Goal: Information Seeking & Learning: Learn about a topic

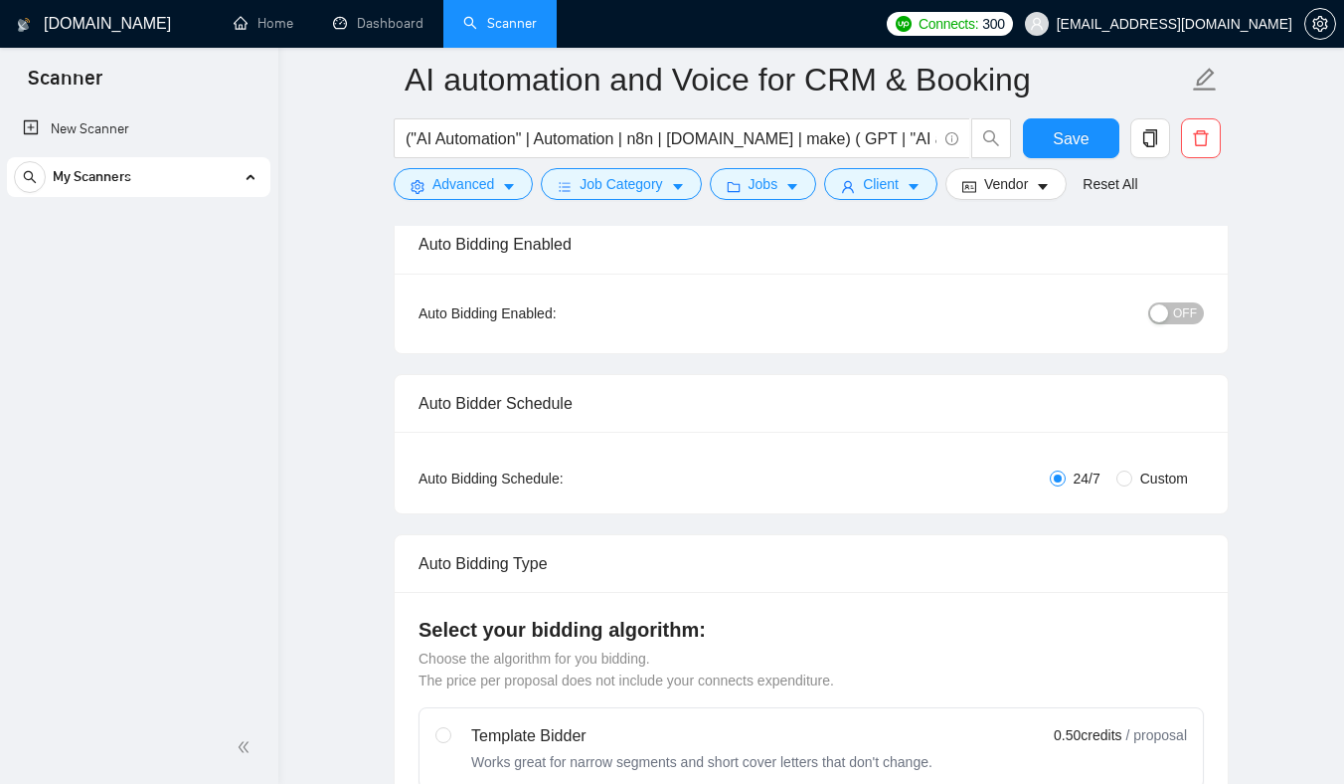
checkbox input "true"
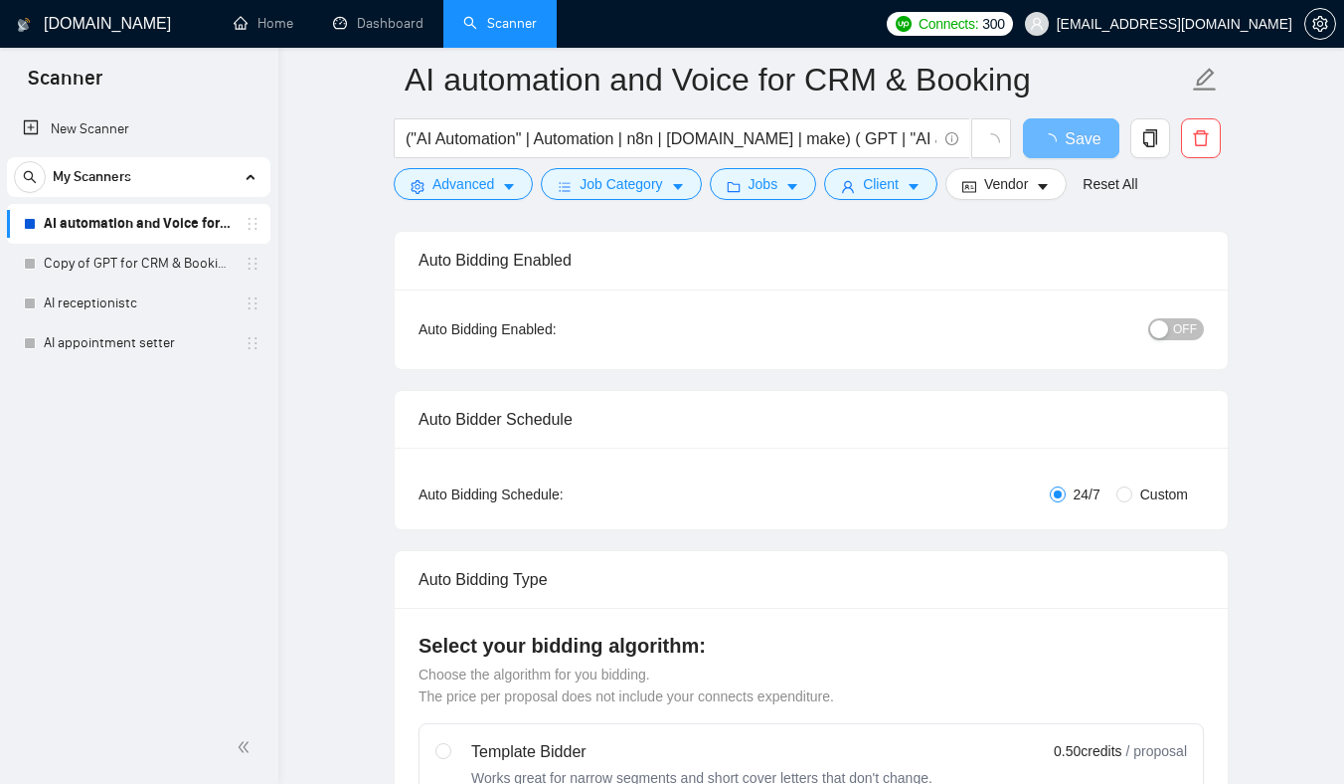
scroll to position [143, 0]
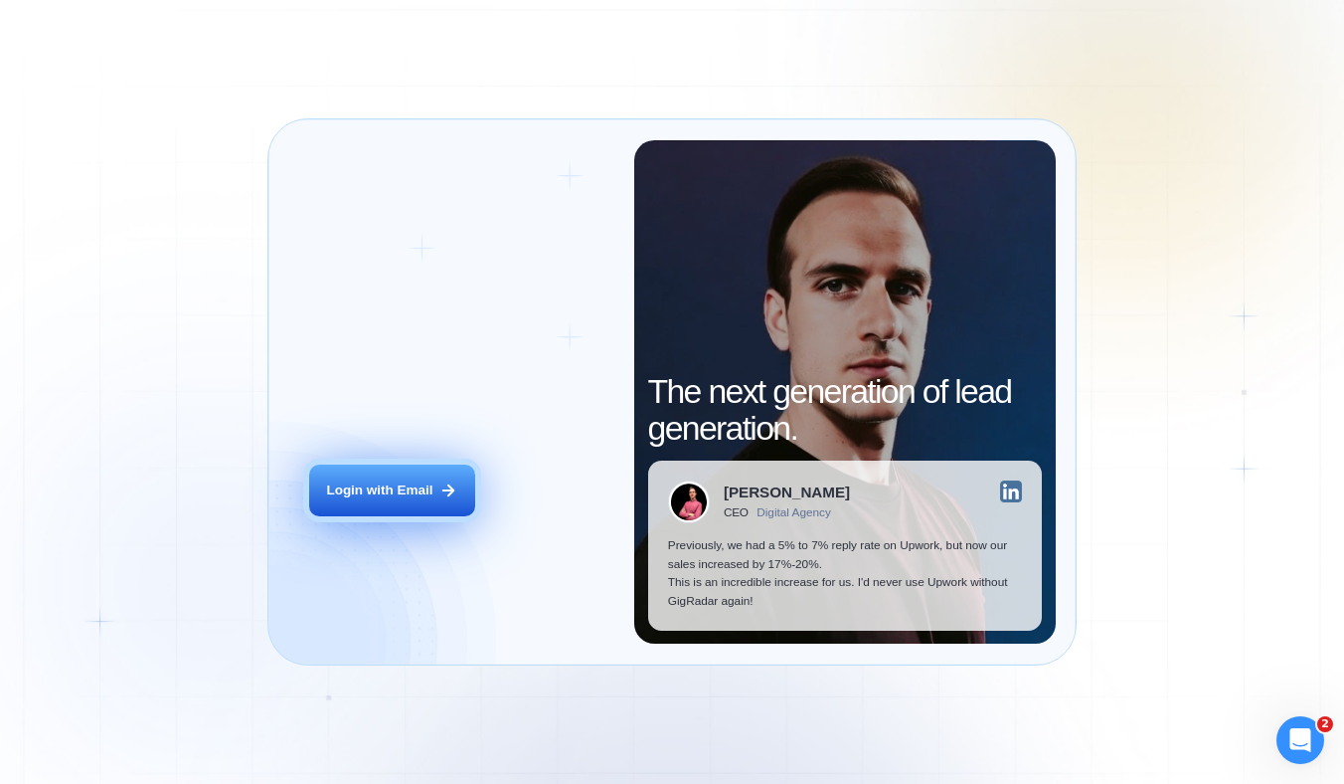
click at [362, 481] on div "Login with Email" at bounding box center [379, 490] width 106 height 19
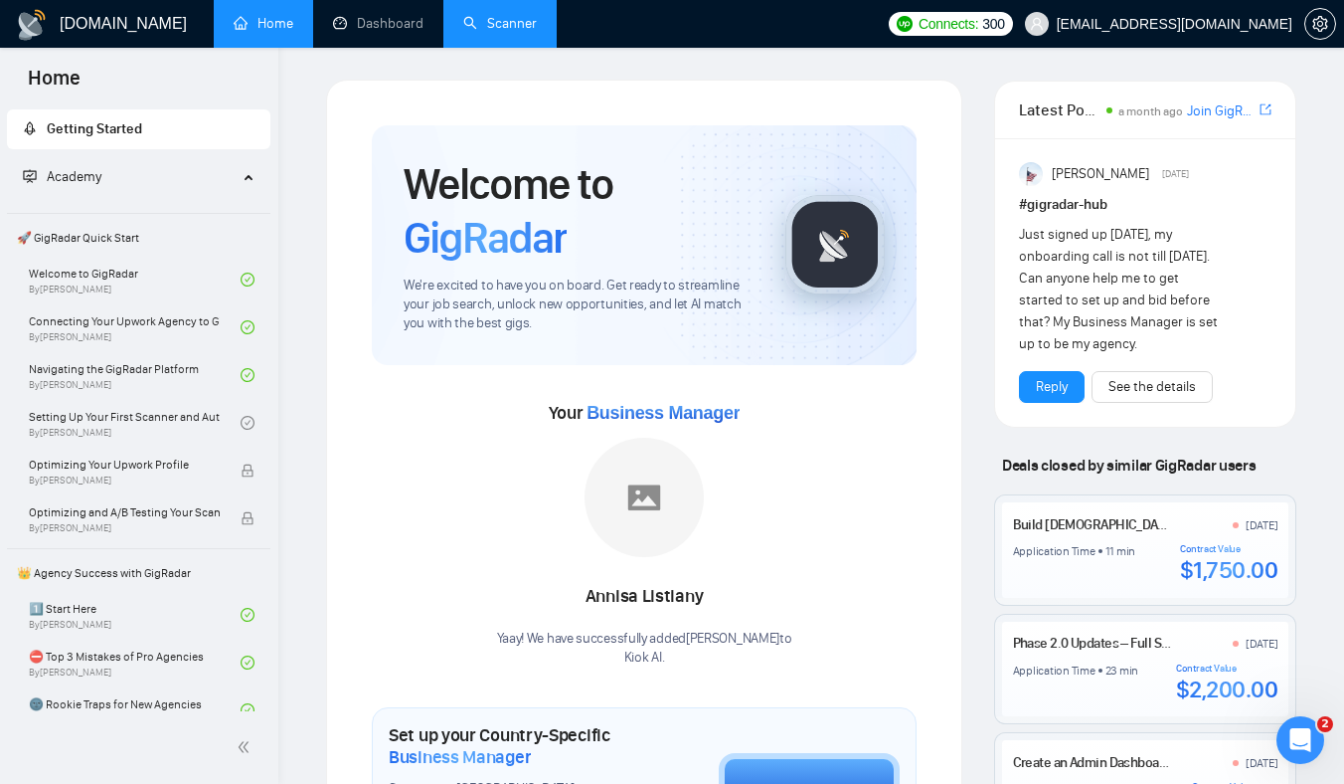
click at [518, 32] on link "Scanner" at bounding box center [500, 23] width 74 height 17
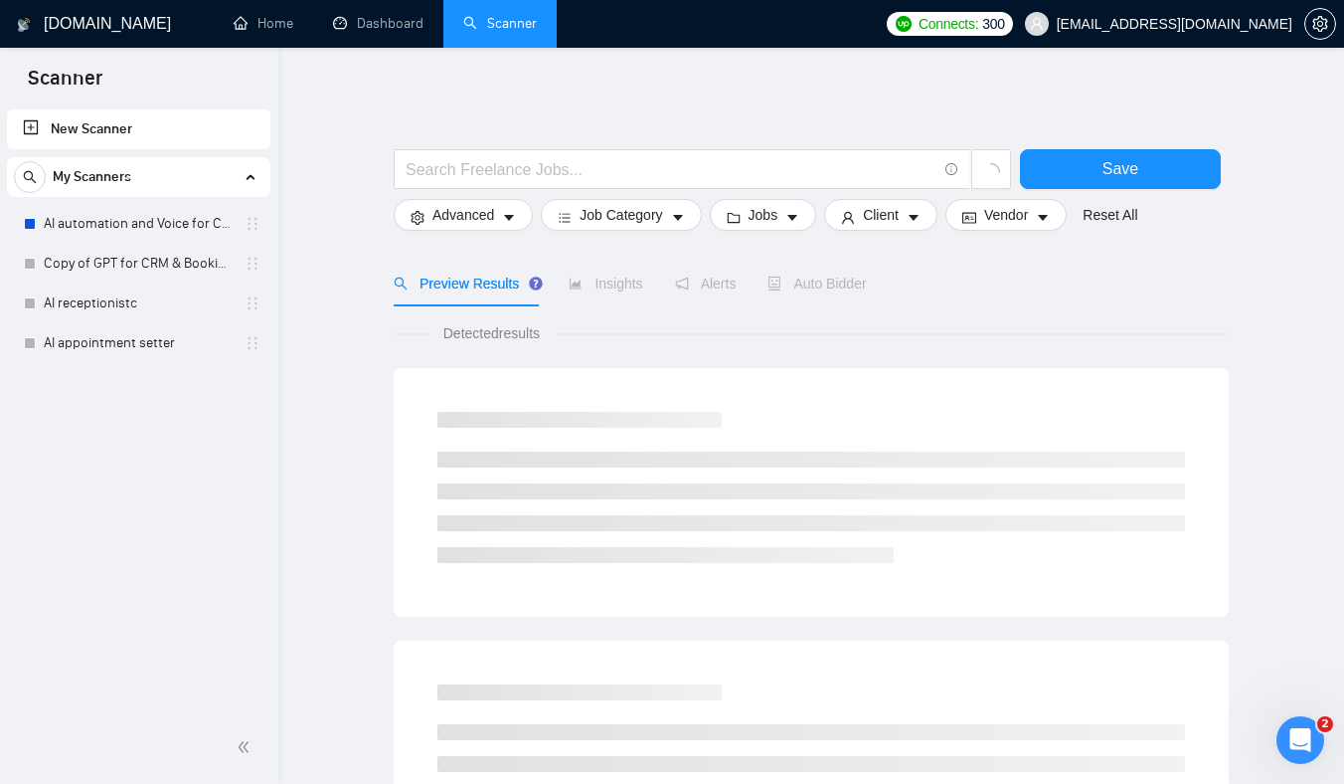
click at [988, 291] on div "Preview Results Insights Alerts Auto Bidder" at bounding box center [811, 284] width 835 height 46
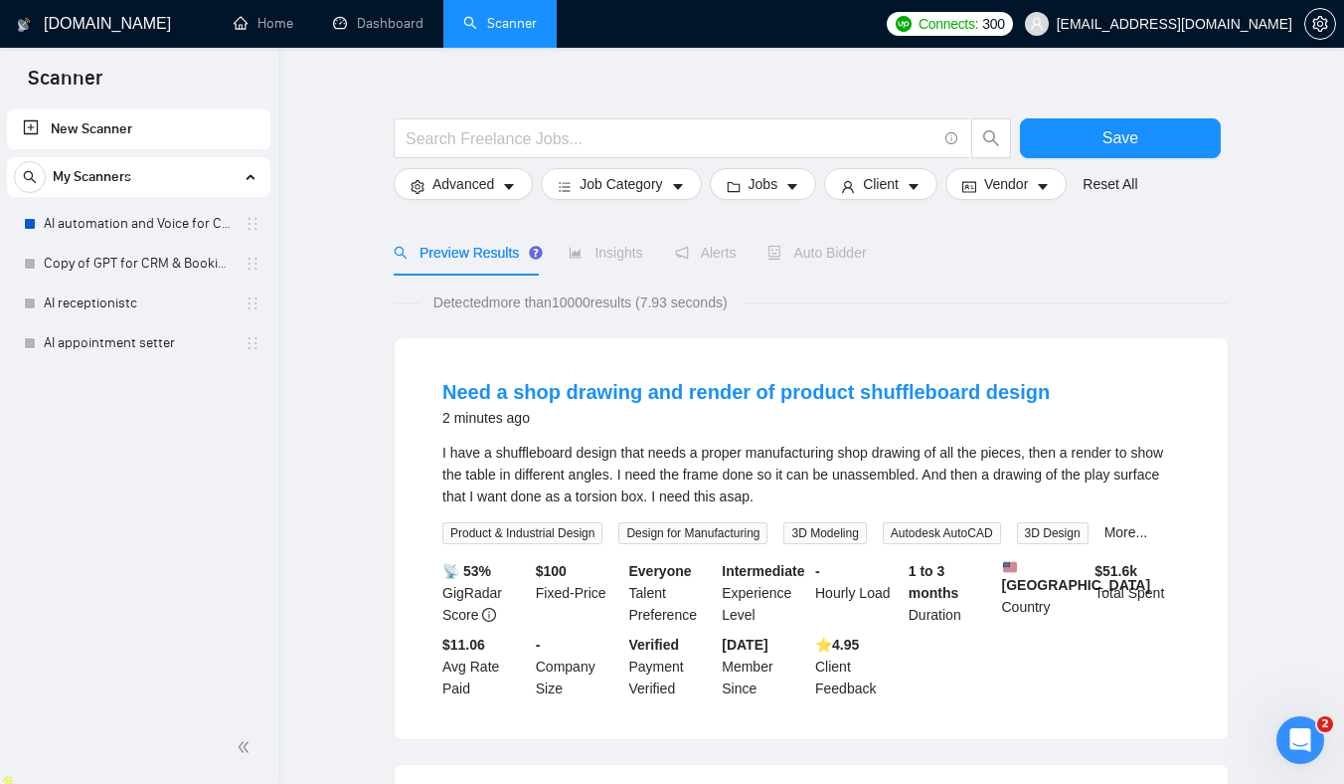
scroll to position [33, 0]
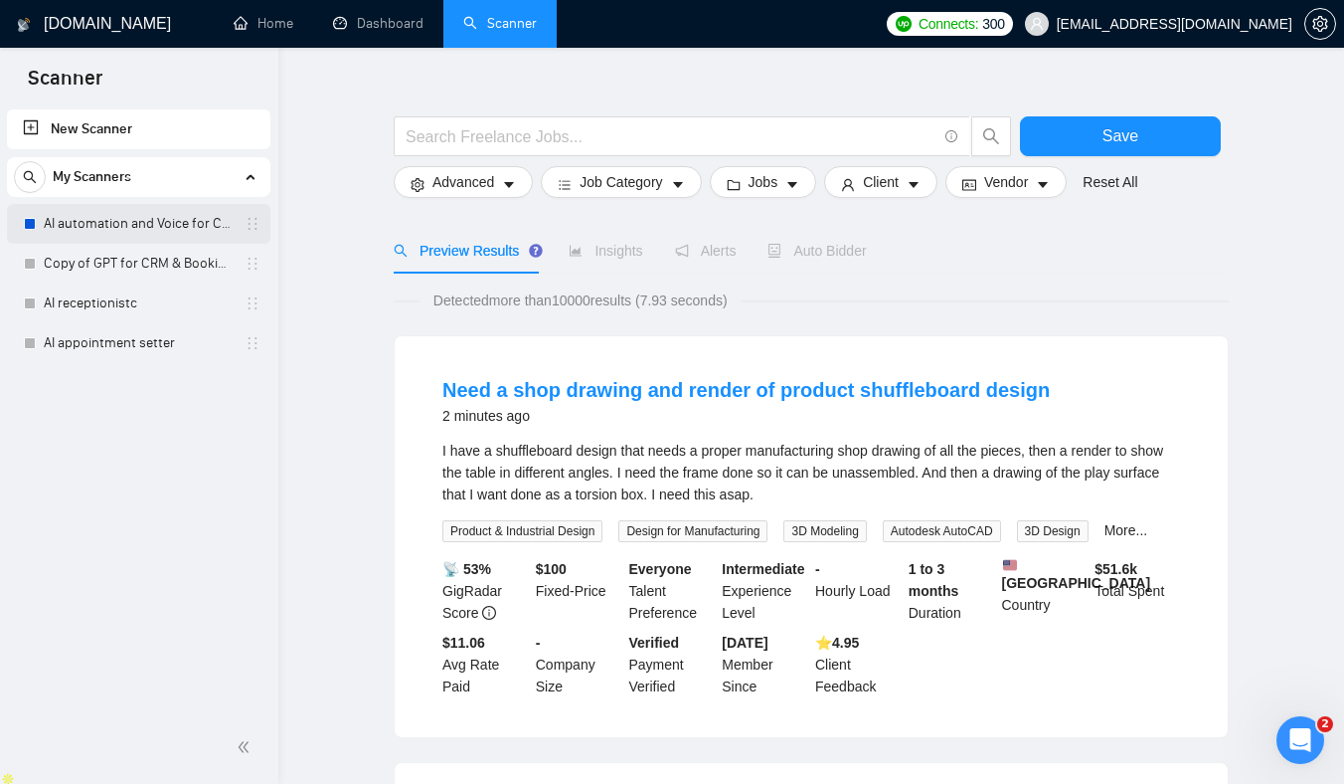
click at [163, 229] on link "AI automation and Voice for CRM & Booking" at bounding box center [138, 224] width 189 height 40
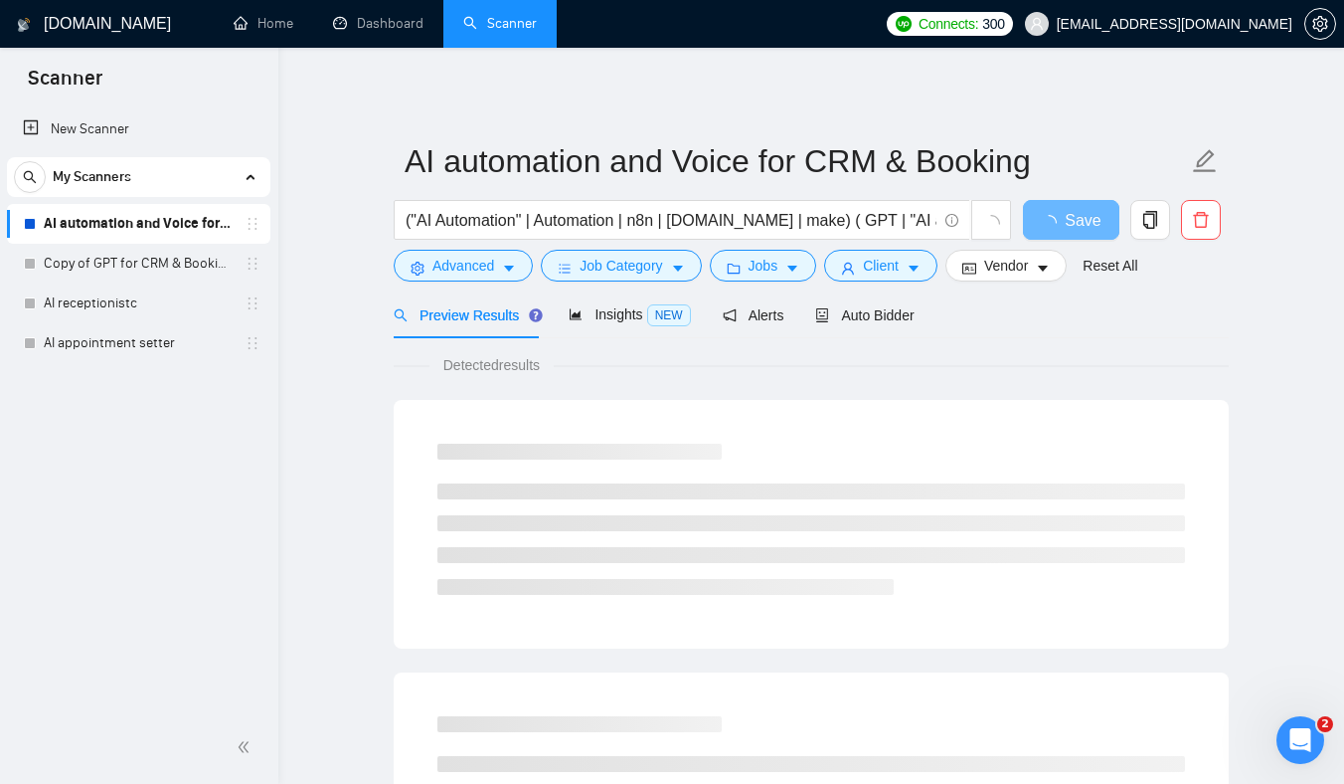
click at [1117, 360] on div "Detected results" at bounding box center [811, 365] width 835 height 22
drag, startPoint x: 1134, startPoint y: 328, endPoint x: 1203, endPoint y: 473, distance: 161.0
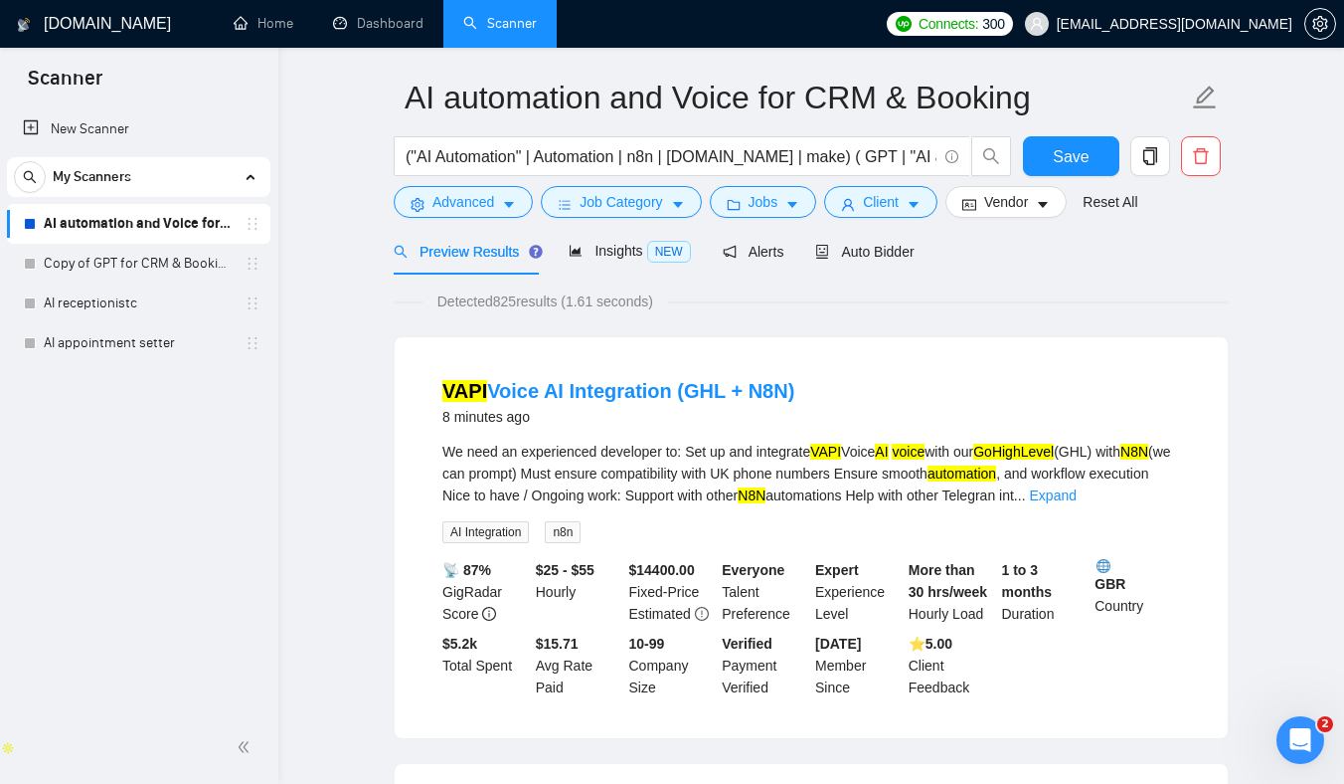
scroll to position [70, 0]
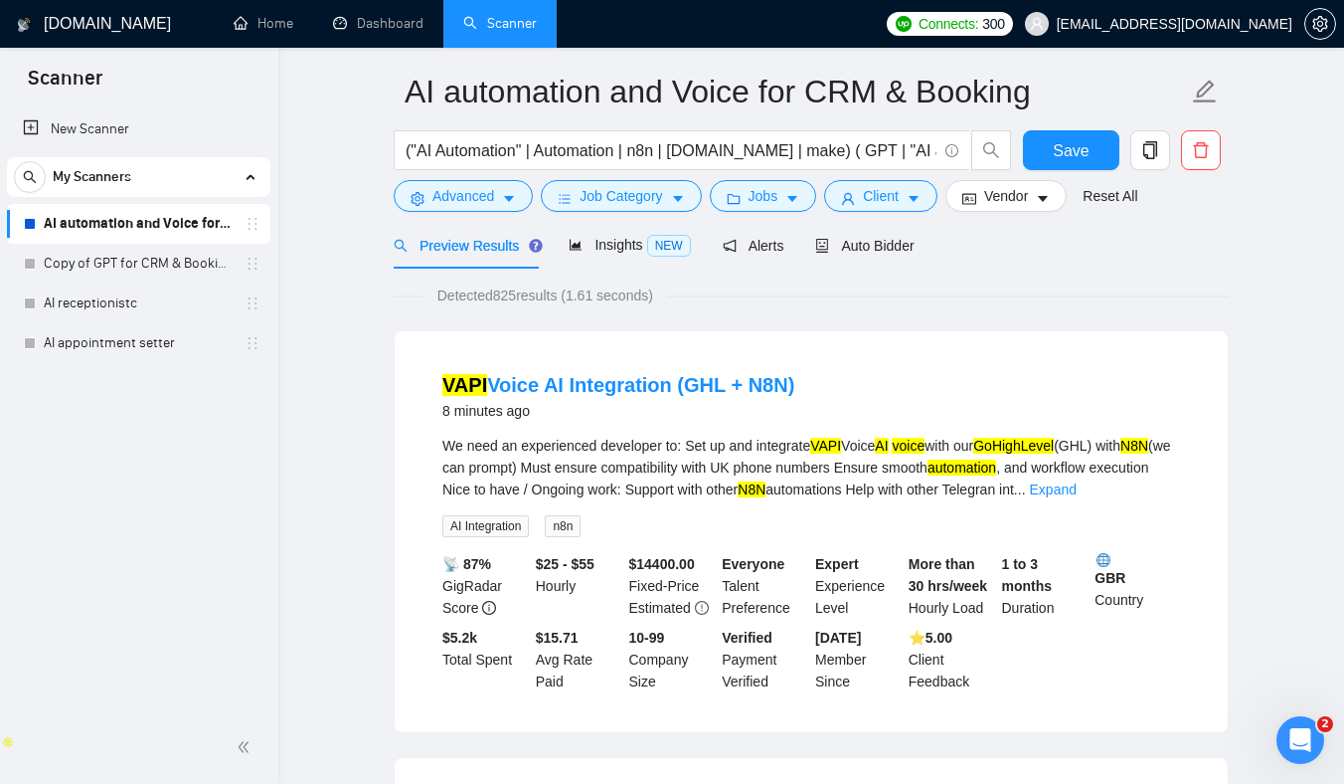
click at [774, 474] on div "We need an experienced developer to: Set up and integrate VAPI Voice AI voice w…" at bounding box center [811, 468] width 738 height 66
drag, startPoint x: 774, startPoint y: 474, endPoint x: 961, endPoint y: 474, distance: 186.9
click at [961, 474] on div "We need an experienced developer to: Set up and integrate VAPI Voice AI voice w…" at bounding box center [811, 468] width 738 height 66
click at [1077, 488] on link "Expand" at bounding box center [1053, 489] width 47 height 16
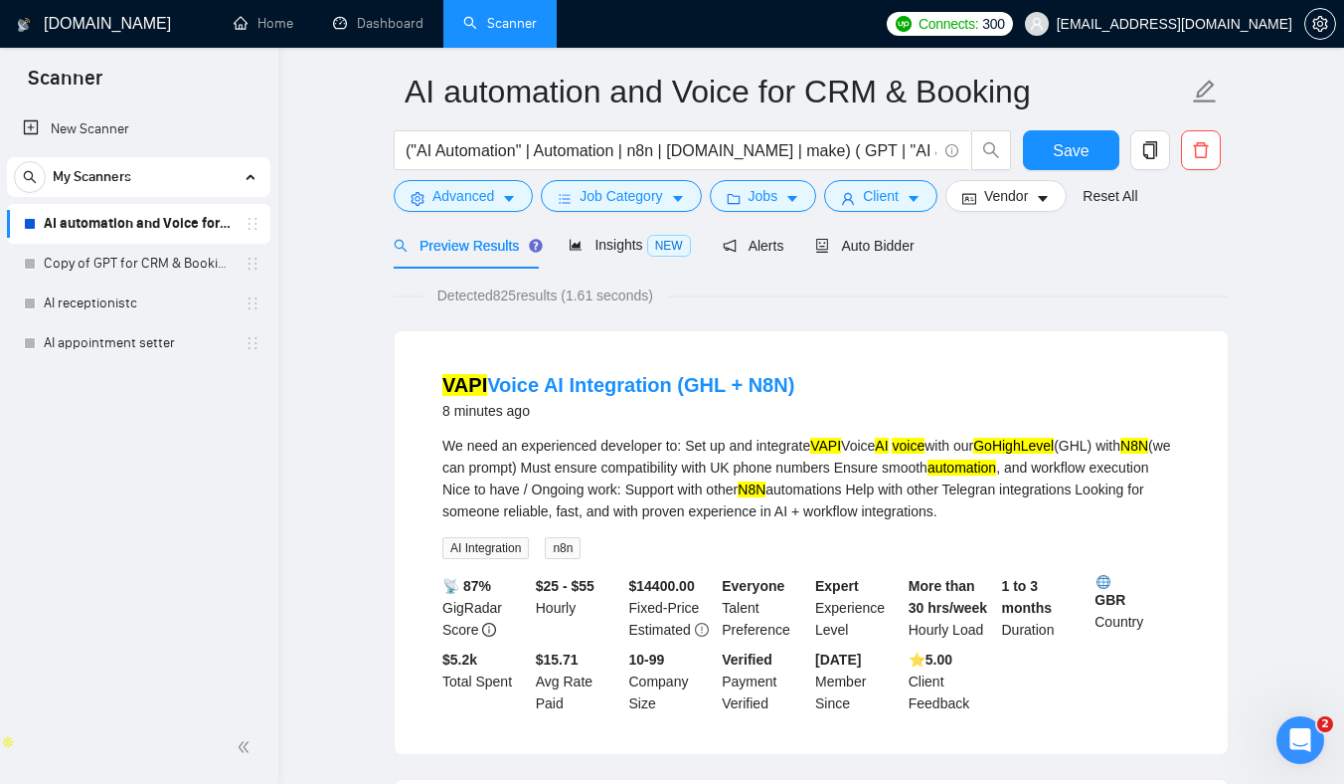
click at [477, 496] on div "We need an experienced developer to: Set up and integrate VAPI Voice AI voice w…" at bounding box center [811, 478] width 738 height 87
drag, startPoint x: 477, startPoint y: 496, endPoint x: 743, endPoint y: 482, distance: 265.8
click at [747, 483] on div "We need an experienced developer to: Set up and integrate VAPI Voice AI voice w…" at bounding box center [811, 478] width 738 height 87
click at [707, 482] on div "We need an experienced developer to: Set up and integrate VAPI Voice AI voice w…" at bounding box center [811, 478] width 738 height 87
drag, startPoint x: 707, startPoint y: 482, endPoint x: 817, endPoint y: 497, distance: 111.4
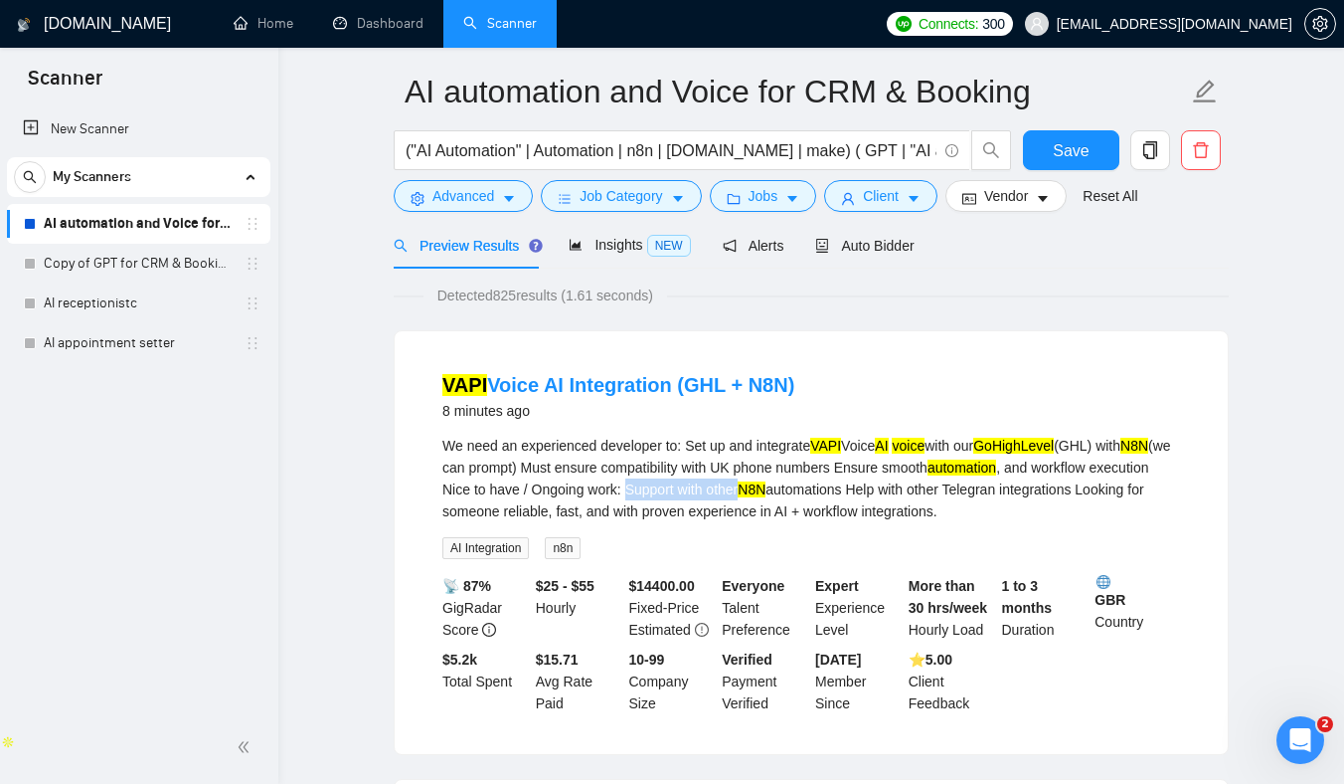
click at [817, 497] on div "We need an experienced developer to: Set up and integrate VAPI Voice AI voice w…" at bounding box center [811, 478] width 738 height 87
click at [728, 490] on div "We need an experienced developer to: Set up and integrate VAPI Voice AI voice w…" at bounding box center [811, 478] width 738 height 87
drag, startPoint x: 728, startPoint y: 490, endPoint x: 961, endPoint y: 482, distance: 232.8
click at [961, 482] on div "We need an experienced developer to: Set up and integrate VAPI Voice AI voice w…" at bounding box center [811, 478] width 738 height 87
click at [949, 488] on div "We need an experienced developer to: Set up and integrate VAPI Voice AI voice w…" at bounding box center [811, 478] width 738 height 87
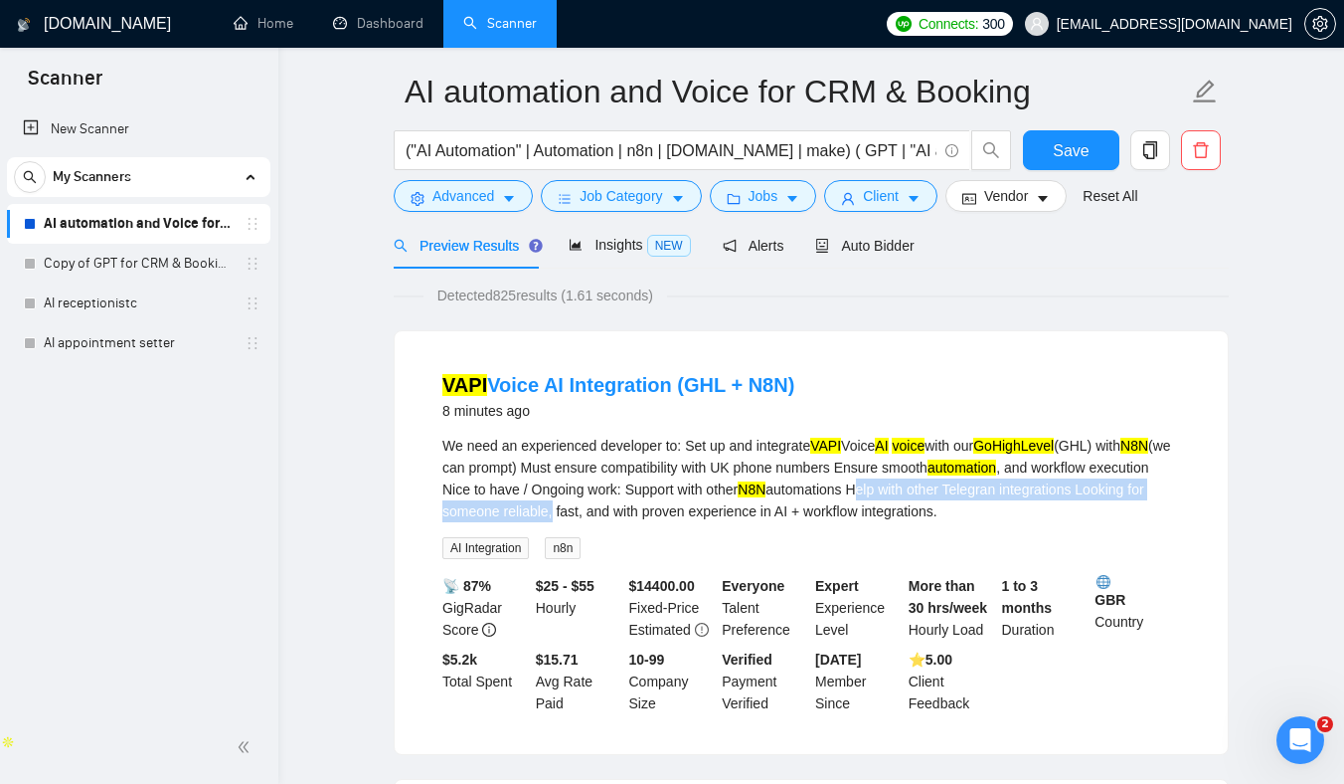
drag, startPoint x: 949, startPoint y: 488, endPoint x: 621, endPoint y: 511, distance: 327.9
click at [621, 511] on div "We need an experienced developer to: Set up and integrate VAPI Voice AI voice w…" at bounding box center [811, 478] width 738 height 87
click at [741, 511] on div "We need an experienced developer to: Set up and integrate VAPI Voice AI voice w…" at bounding box center [811, 478] width 738 height 87
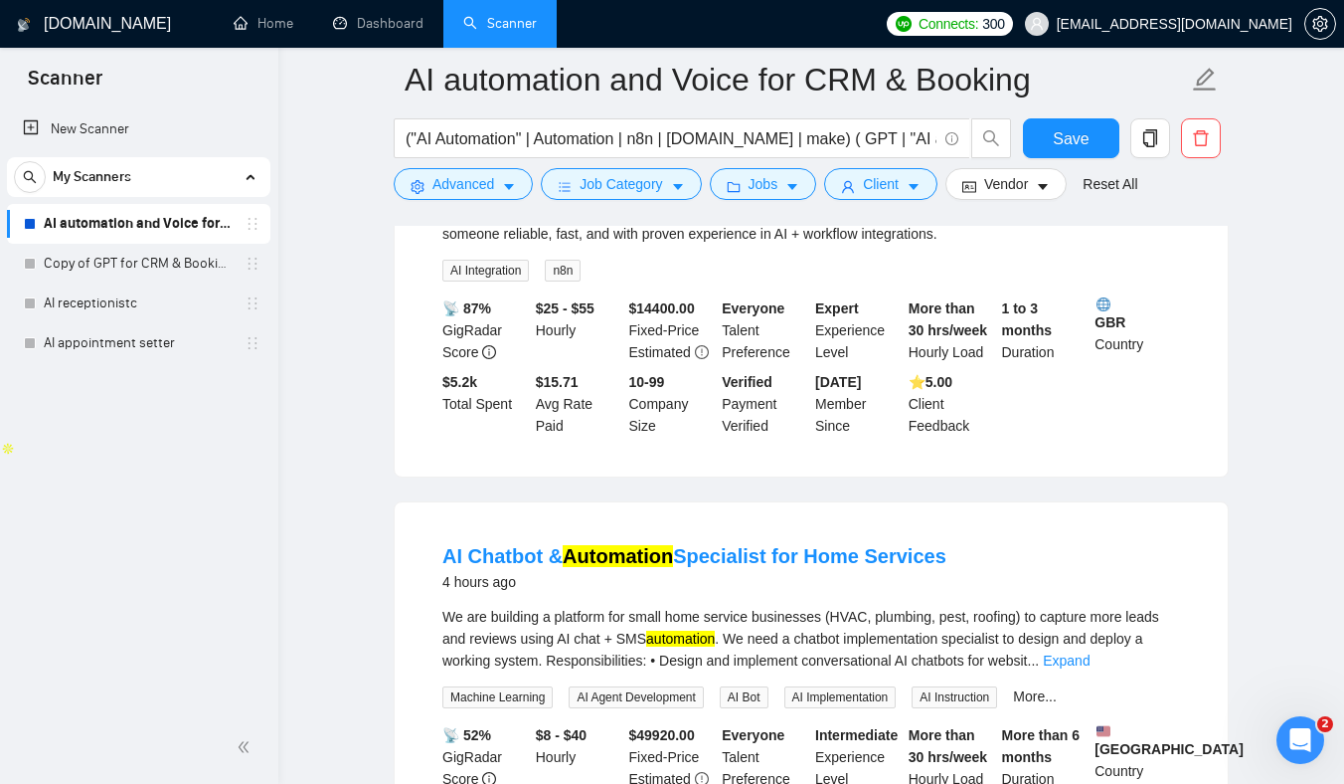
scroll to position [518, 0]
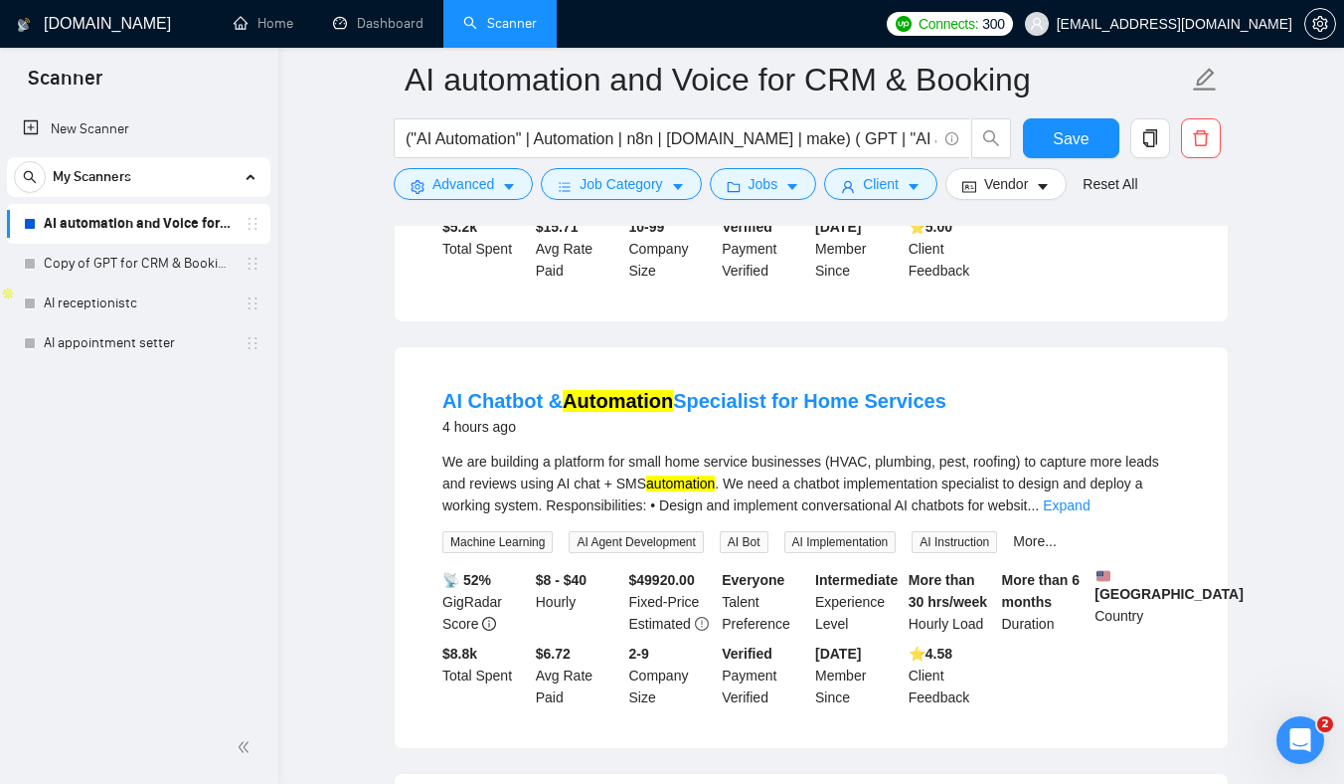
click at [1028, 463] on div "We are building a platform for small home service businesses (HVAC, plumbing, p…" at bounding box center [811, 483] width 738 height 66
drag, startPoint x: 1028, startPoint y: 463, endPoint x: 886, endPoint y: 462, distance: 142.2
click at [886, 462] on div "We are building a platform for small home service businesses (HVAC, plumbing, p…" at bounding box center [811, 483] width 738 height 66
drag, startPoint x: 886, startPoint y: 462, endPoint x: 1008, endPoint y: 462, distance: 122.3
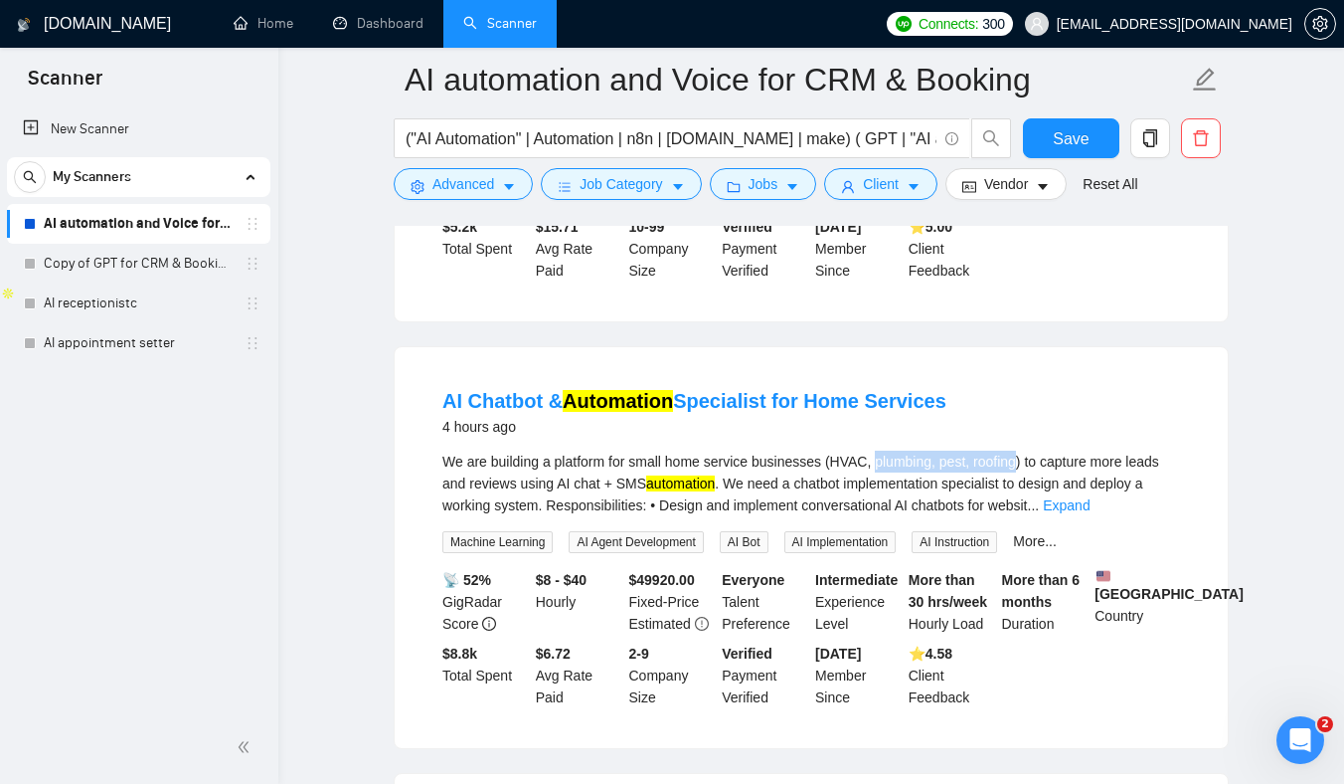
click at [1008, 462] on div "We are building a platform for small home service businesses (HVAC, plumbing, p…" at bounding box center [811, 483] width 738 height 66
click at [475, 480] on div "We are building a platform for small home service businesses (HVAC, plumbing, p…" at bounding box center [811, 483] width 738 height 66
drag, startPoint x: 475, startPoint y: 480, endPoint x: 626, endPoint y: 471, distance: 151.4
click at [627, 471] on div "We are building a platform for small home service businesses (HVAC, plumbing, p…" at bounding box center [811, 483] width 738 height 66
click at [627, 482] on div "We are building a platform for small home service businesses (HVAC, plumbing, p…" at bounding box center [811, 483] width 738 height 66
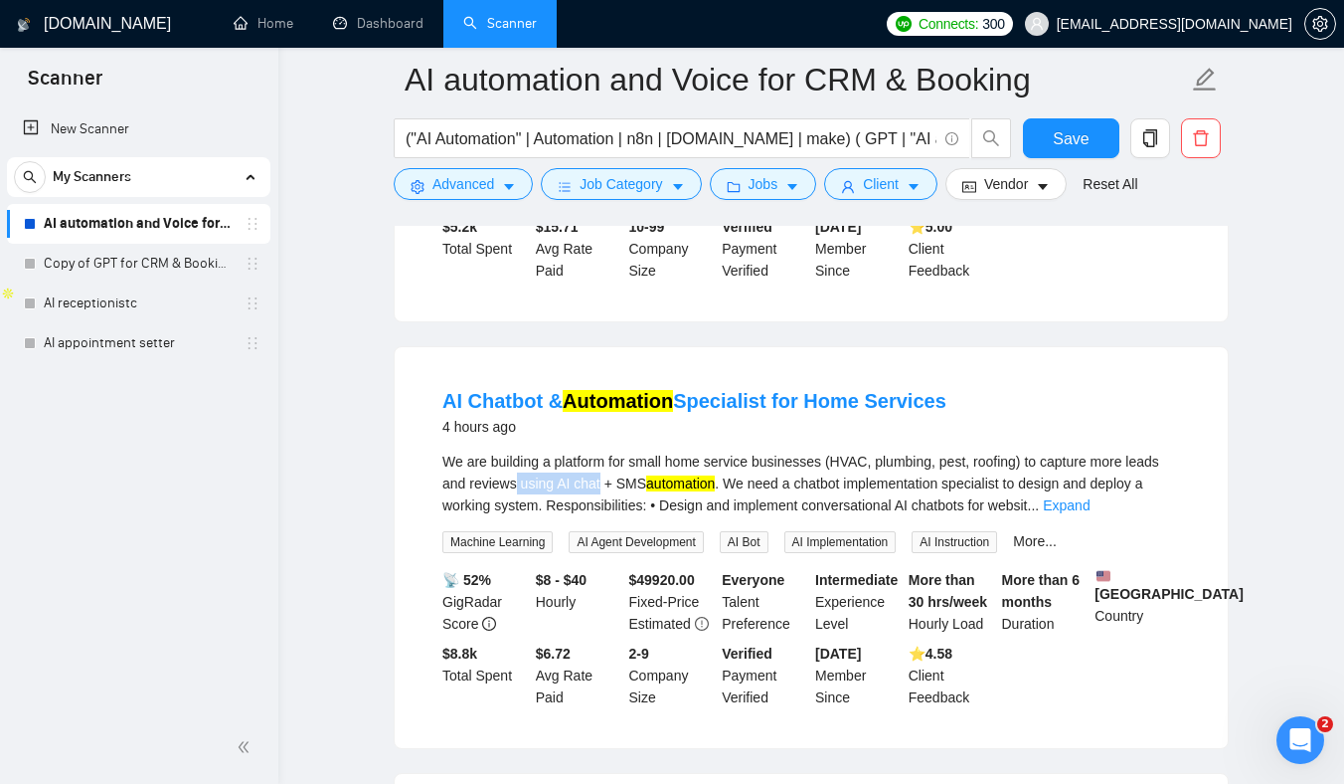
drag, startPoint x: 627, startPoint y: 482, endPoint x: 549, endPoint y: 477, distance: 78.7
click at [551, 477] on div "We are building a platform for small home service businesses (HVAC, plumbing, p…" at bounding box center [811, 483] width 738 height 66
click at [549, 477] on div "We are building a platform for small home service businesses (HVAC, plumbing, p…" at bounding box center [811, 483] width 738 height 66
click at [1090, 509] on link "Expand" at bounding box center [1066, 505] width 47 height 16
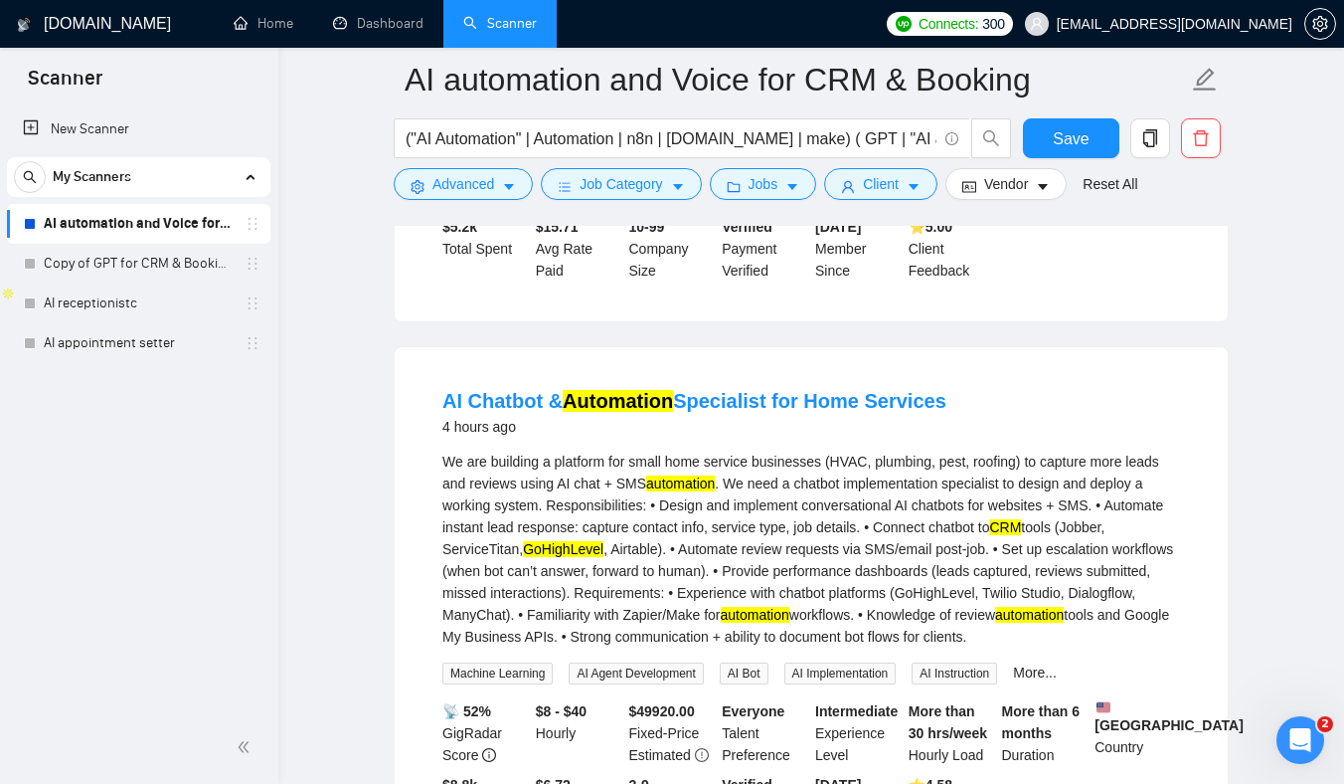
click at [653, 502] on div "We are building a platform for small home service businesses (HVAC, plumbing, p…" at bounding box center [811, 548] width 738 height 197
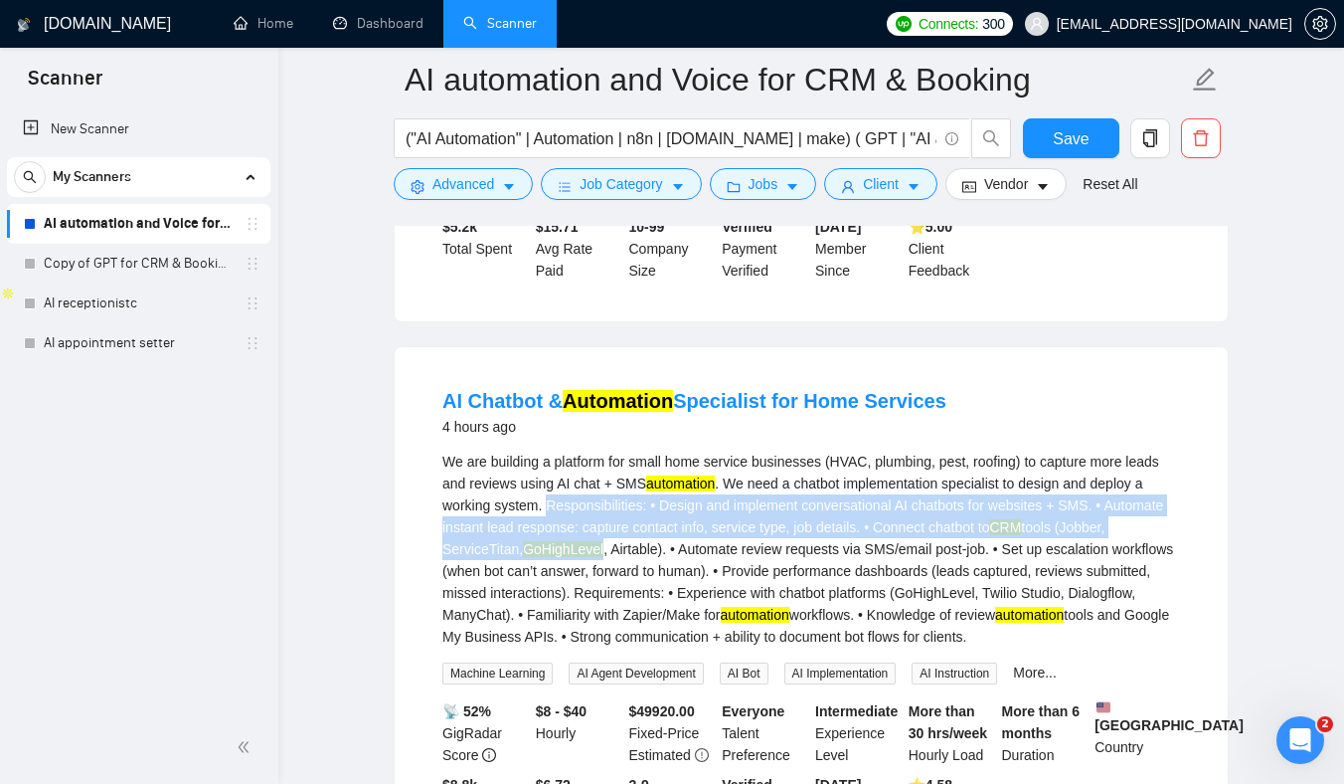
drag, startPoint x: 653, startPoint y: 502, endPoint x: 654, endPoint y: 554, distance: 51.7
click at [654, 554] on div "We are building a platform for small home service businesses (HVAC, plumbing, p…" at bounding box center [811, 548] width 738 height 197
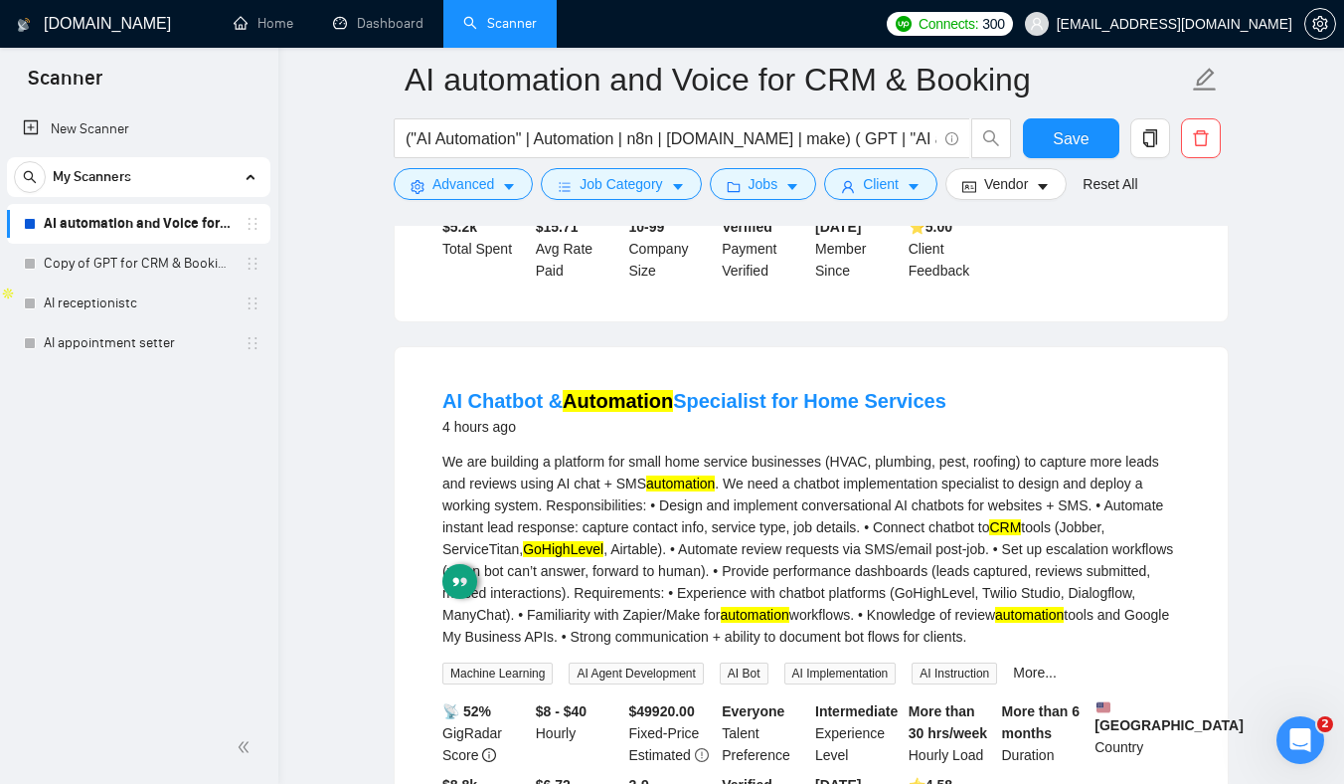
click at [720, 554] on div "We are building a platform for small home service businesses (HVAC, plumbing, p…" at bounding box center [811, 548] width 738 height 197
click at [756, 542] on div "We are building a platform for small home service businesses (HVAC, plumbing, p…" at bounding box center [811, 548] width 738 height 197
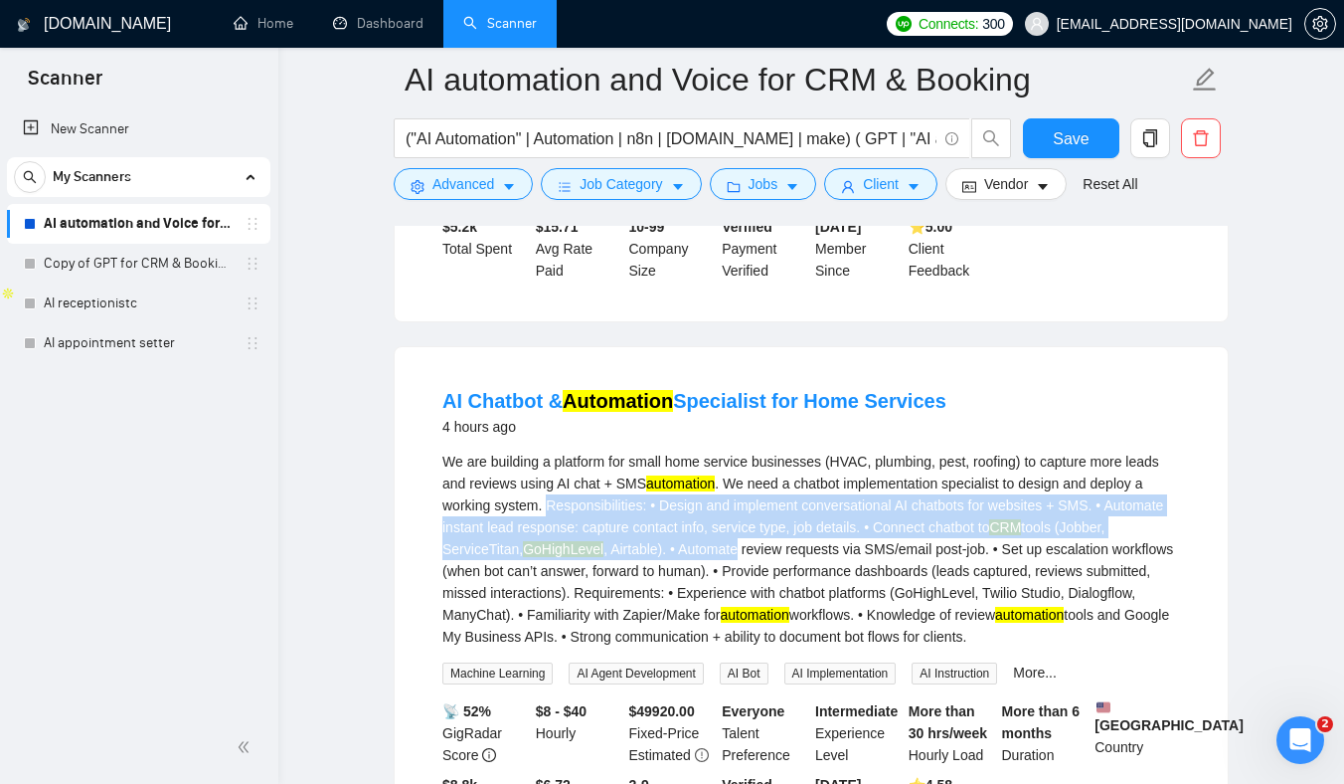
drag, startPoint x: 756, startPoint y: 542, endPoint x: 624, endPoint y: 508, distance: 135.5
click at [624, 508] on div "We are building a platform for small home service businesses (HVAC, plumbing, p…" at bounding box center [811, 548] width 738 height 197
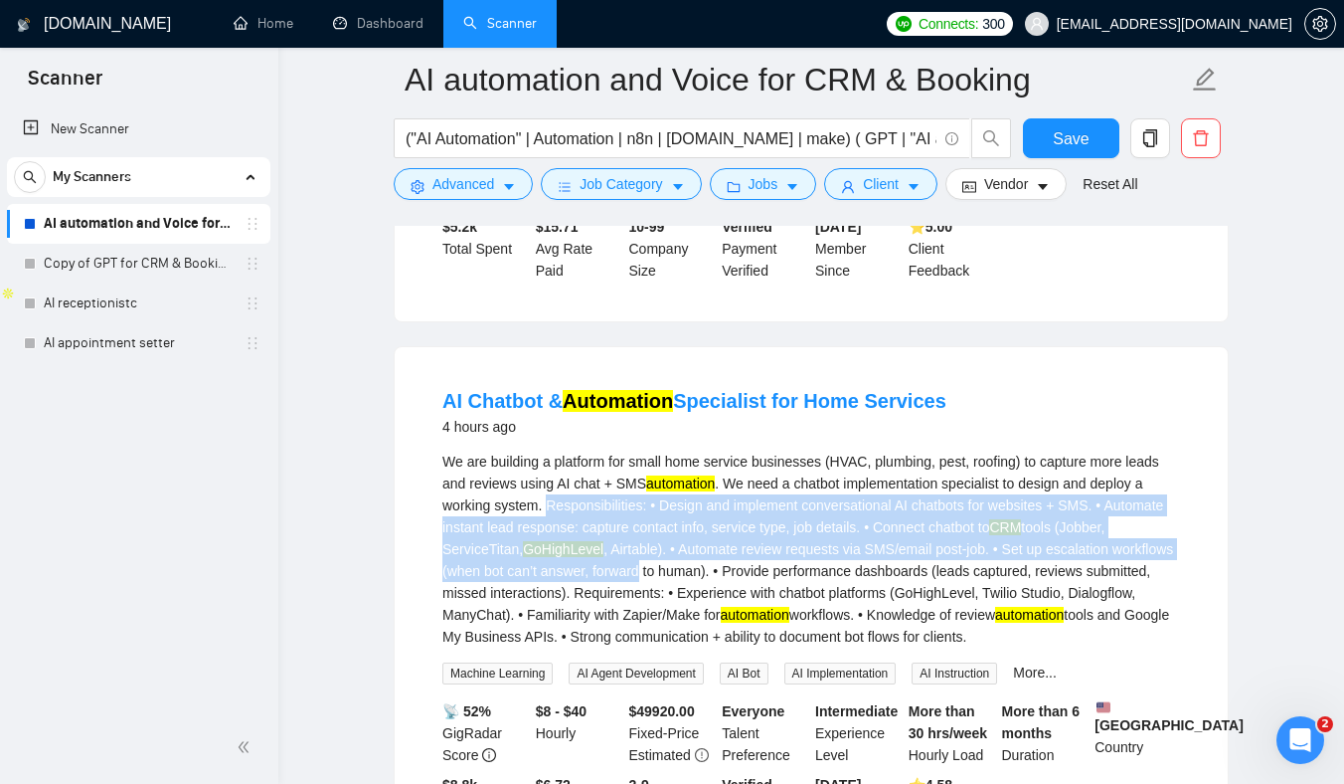
drag, startPoint x: 624, startPoint y: 508, endPoint x: 751, endPoint y: 562, distance: 137.2
click at [751, 562] on div "We are building a platform for small home service businesses (HVAC, plumbing, p…" at bounding box center [811, 548] width 738 height 197
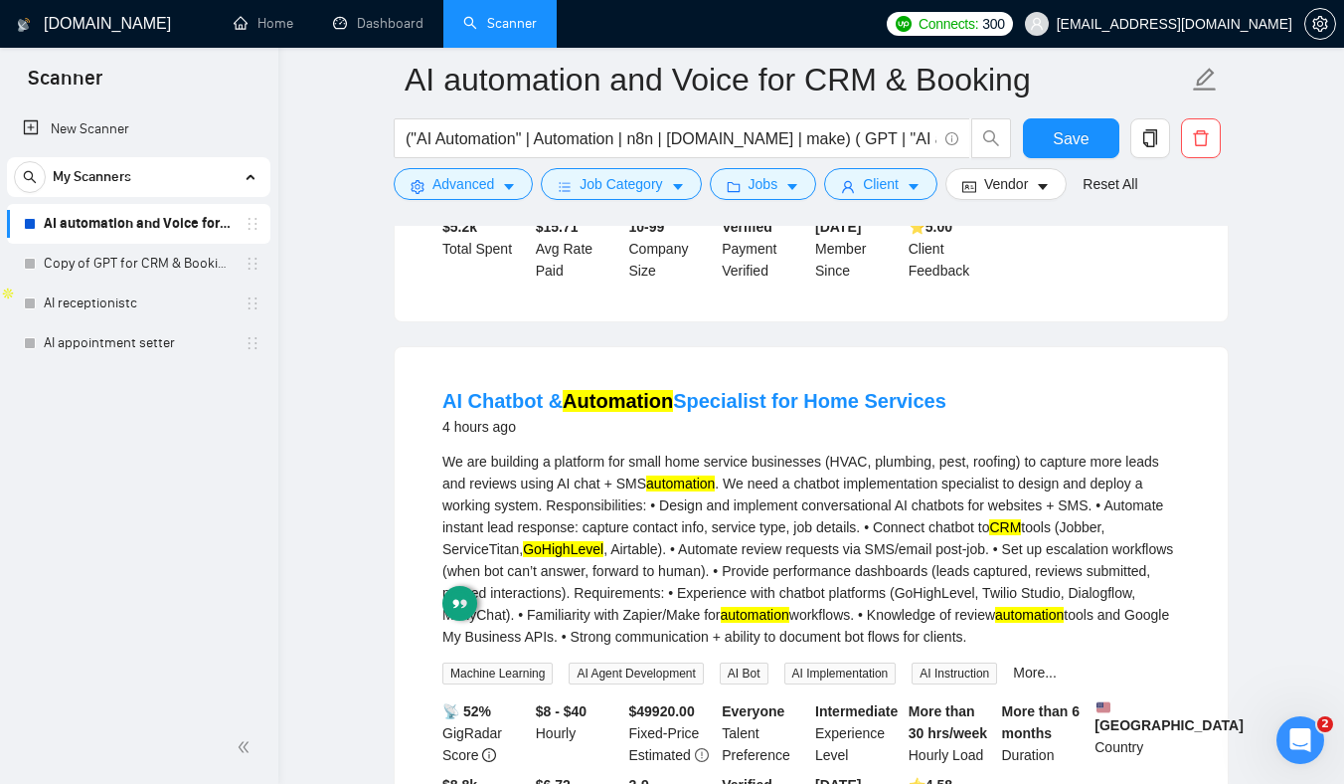
click at [777, 547] on div "We are building a platform for small home service businesses (HVAC, plumbing, p…" at bounding box center [811, 548] width 738 height 197
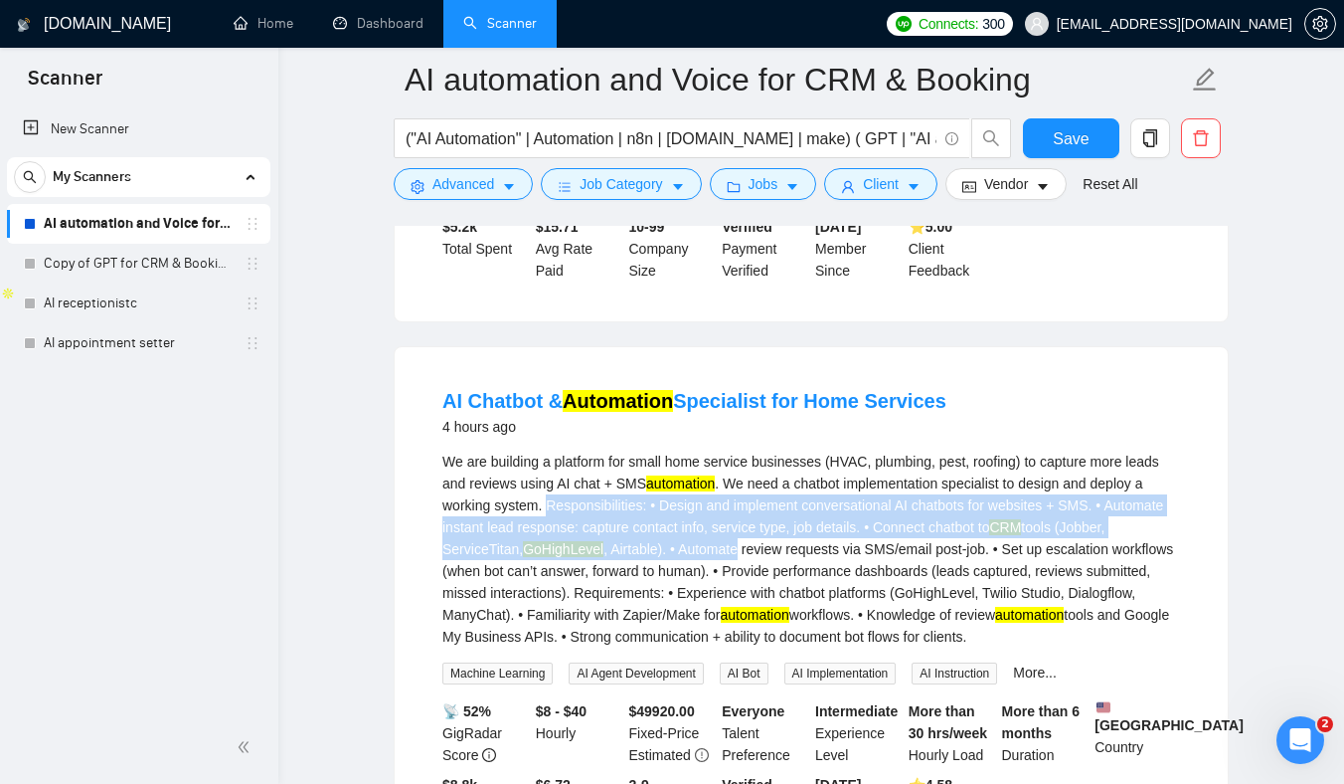
drag, startPoint x: 777, startPoint y: 547, endPoint x: 634, endPoint y: 502, distance: 149.1
click at [634, 503] on div "We are building a platform for small home service businesses (HVAC, plumbing, p…" at bounding box center [811, 548] width 738 height 197
click at [634, 502] on div "We are building a platform for small home service businesses (HVAC, plumbing, p…" at bounding box center [811, 548] width 738 height 197
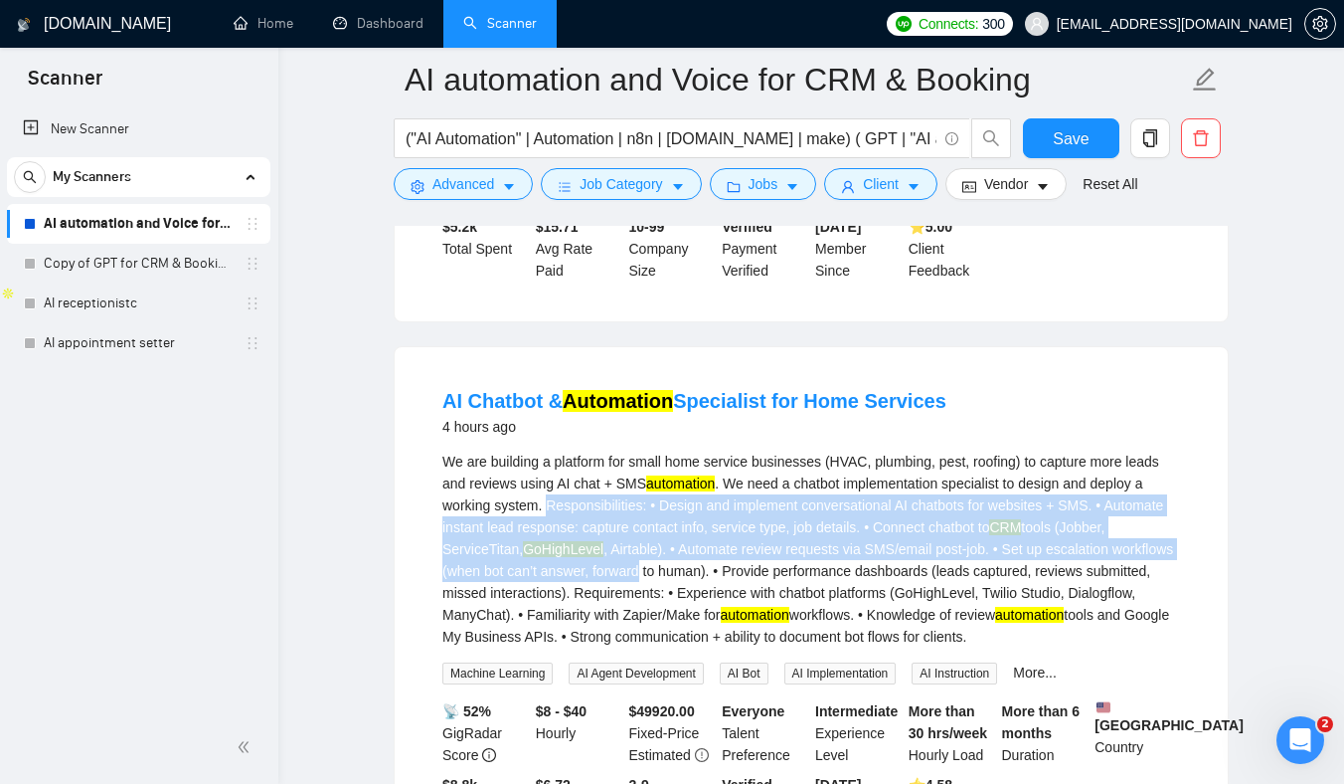
drag, startPoint x: 634, startPoint y: 502, endPoint x: 779, endPoint y: 551, distance: 152.2
click at [778, 552] on div "We are building a platform for small home service businesses (HVAC, plumbing, p…" at bounding box center [811, 548] width 738 height 197
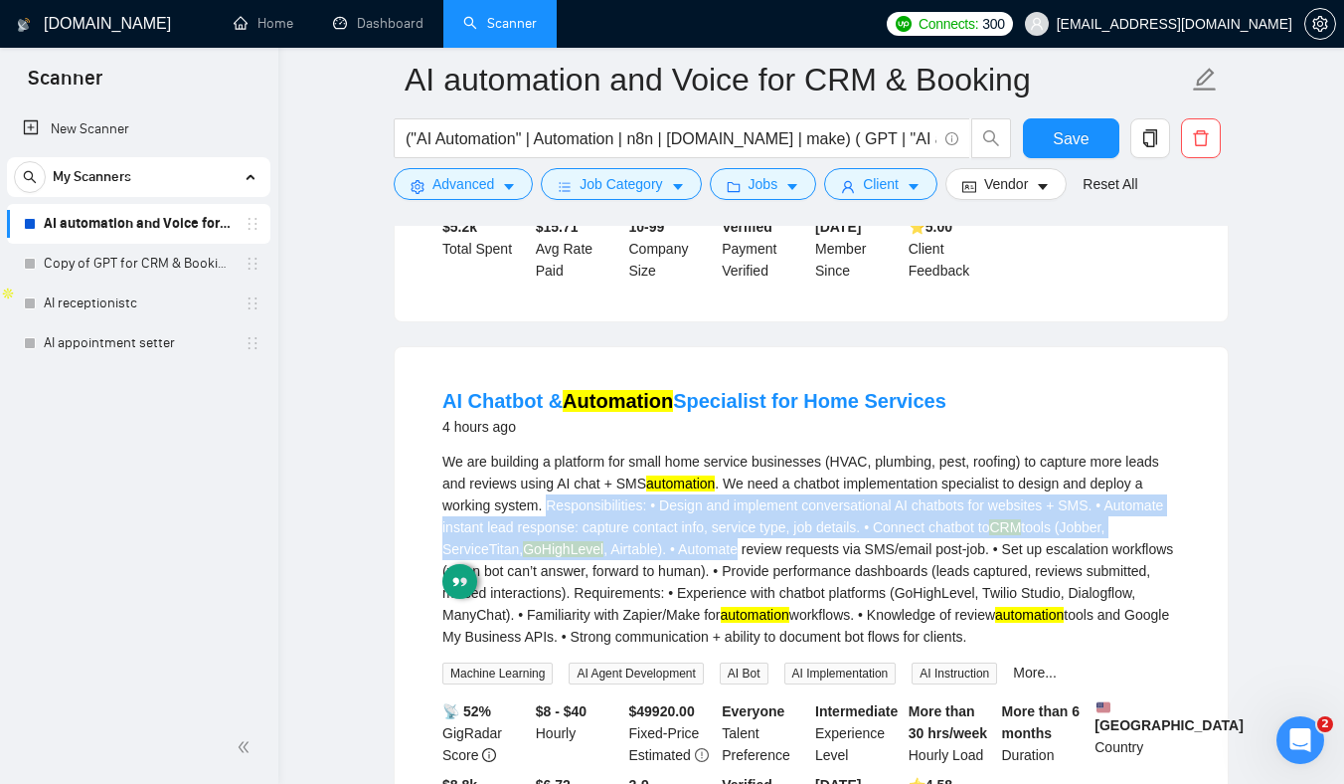
click at [779, 551] on div "We are building a platform for small home service businesses (HVAC, plumbing, p…" at bounding box center [811, 548] width 738 height 197
drag, startPoint x: 779, startPoint y: 551, endPoint x: 635, endPoint y: 499, distance: 152.2
click at [636, 499] on div "We are building a platform for small home service businesses (HVAC, plumbing, p…" at bounding box center [811, 548] width 738 height 197
click at [635, 499] on div "We are building a platform for small home service businesses (HVAC, plumbing, p…" at bounding box center [811, 548] width 738 height 197
drag, startPoint x: 635, startPoint y: 499, endPoint x: 789, endPoint y: 554, distance: 163.5
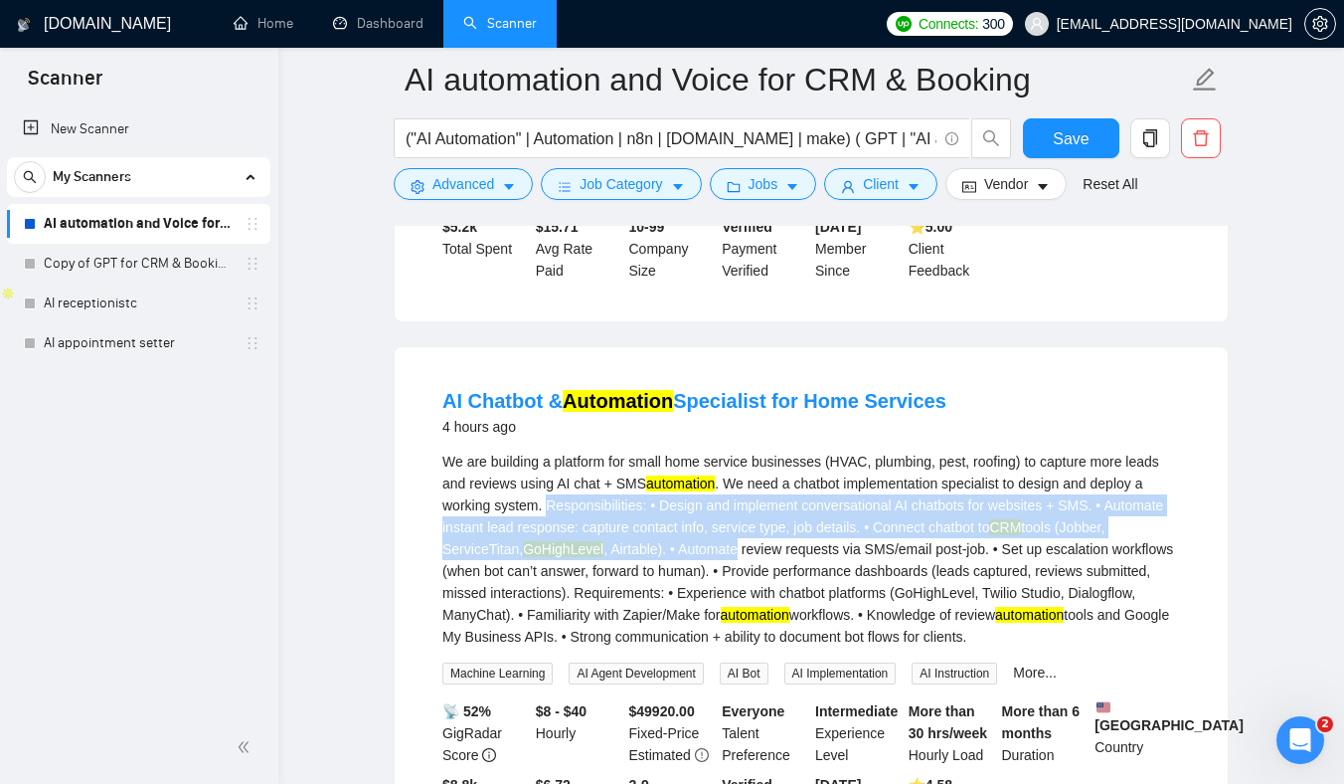
click at [789, 554] on div "We are building a platform for small home service businesses (HVAC, plumbing, p…" at bounding box center [811, 548] width 738 height 197
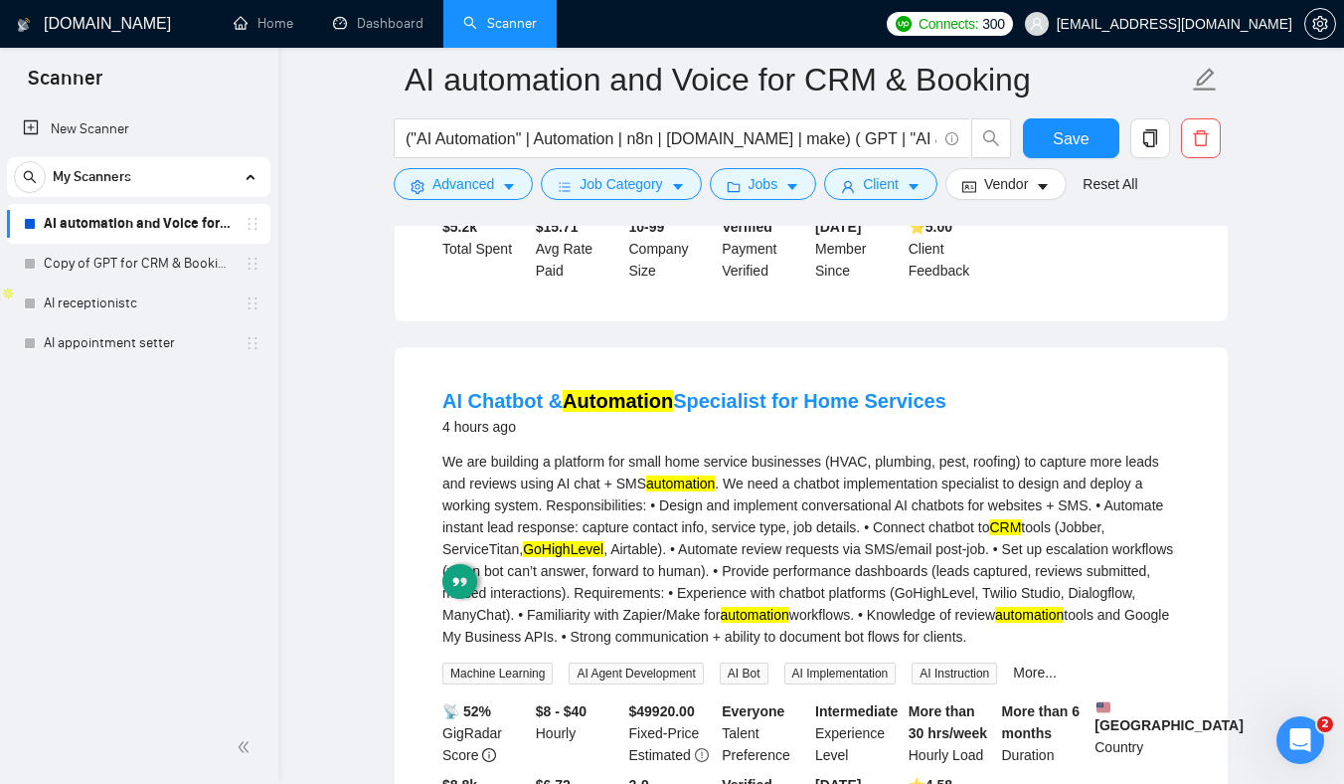
click at [835, 549] on div "We are building a platform for small home service businesses (HVAC, plumbing, p…" at bounding box center [811, 548] width 738 height 197
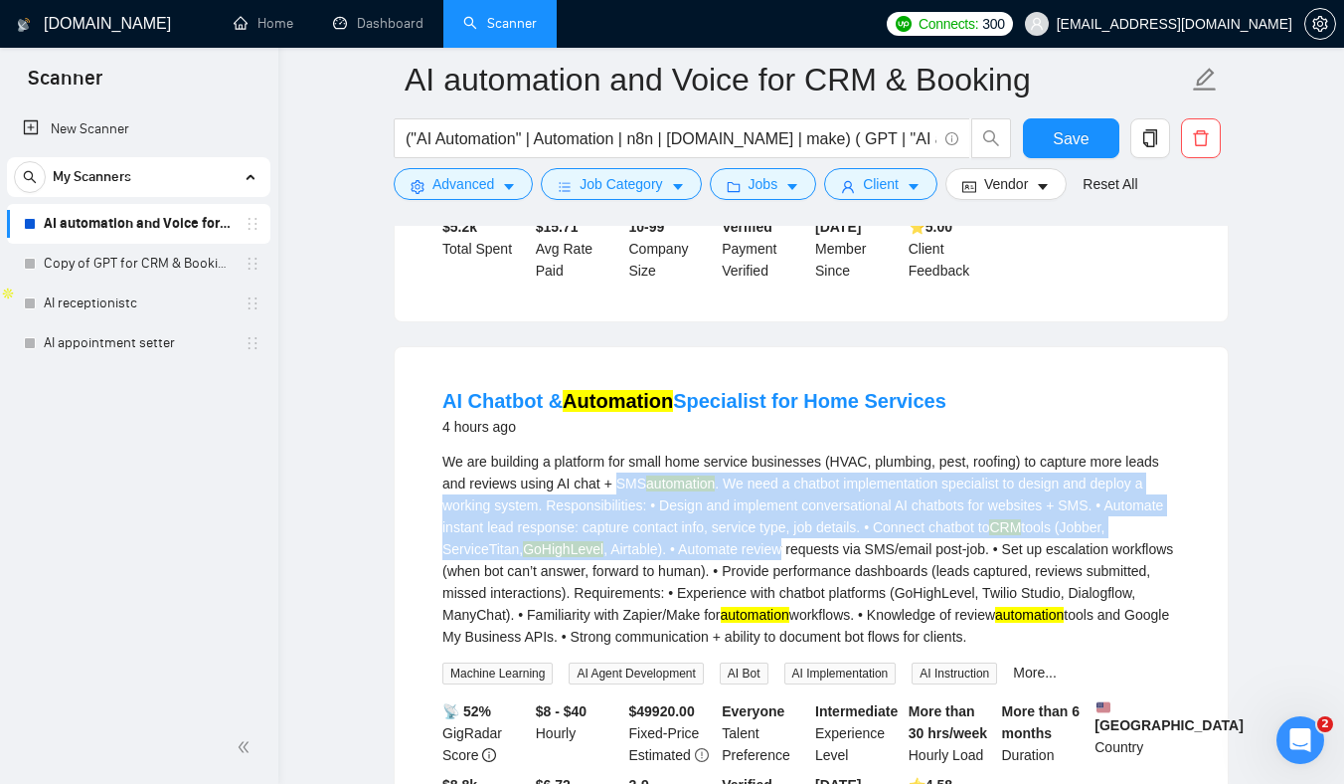
drag, startPoint x: 835, startPoint y: 549, endPoint x: 658, endPoint y: 488, distance: 187.1
click at [658, 489] on div "We are building a platform for small home service businesses (HVAC, plumbing, p…" at bounding box center [811, 548] width 738 height 197
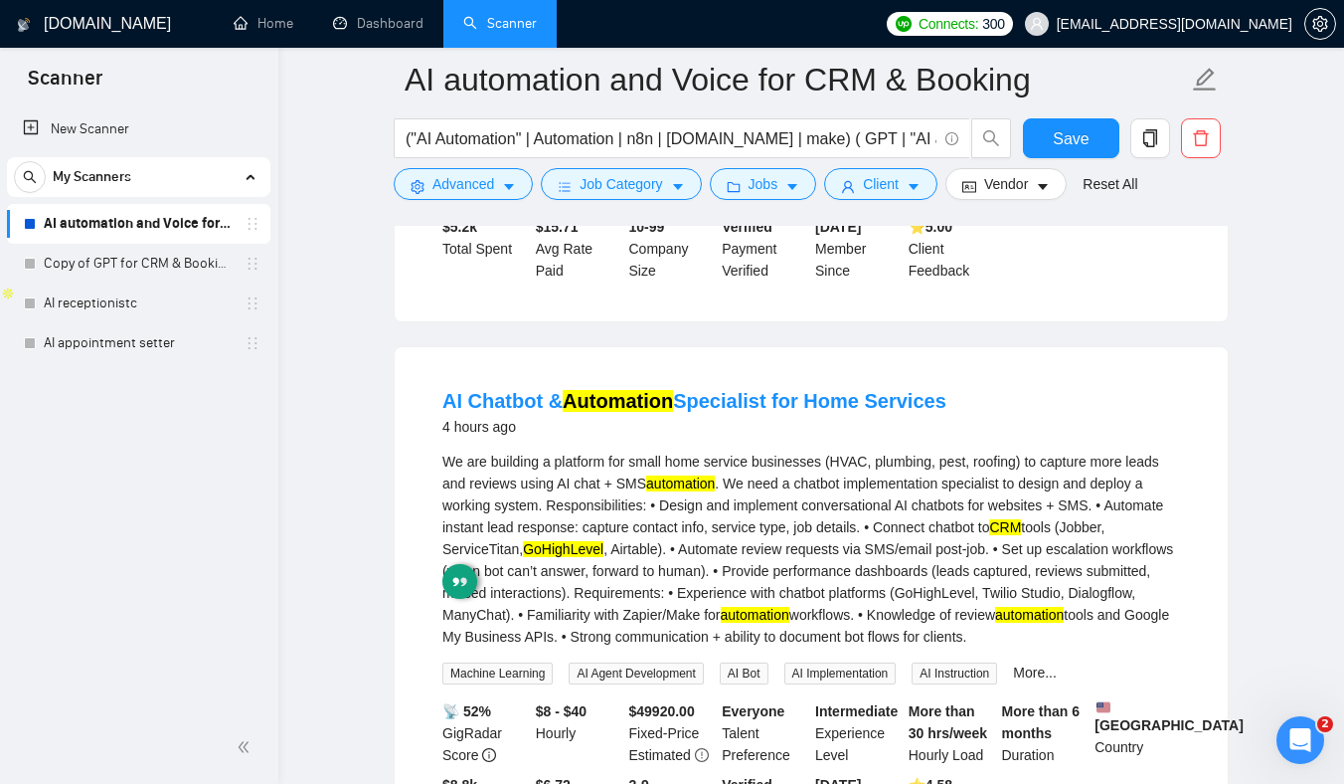
click at [690, 534] on div "We are building a platform for small home service businesses (HVAC, plumbing, p…" at bounding box center [811, 548] width 738 height 197
click at [636, 505] on div "We are building a platform for small home service businesses (HVAC, plumbing, p…" at bounding box center [811, 548] width 738 height 197
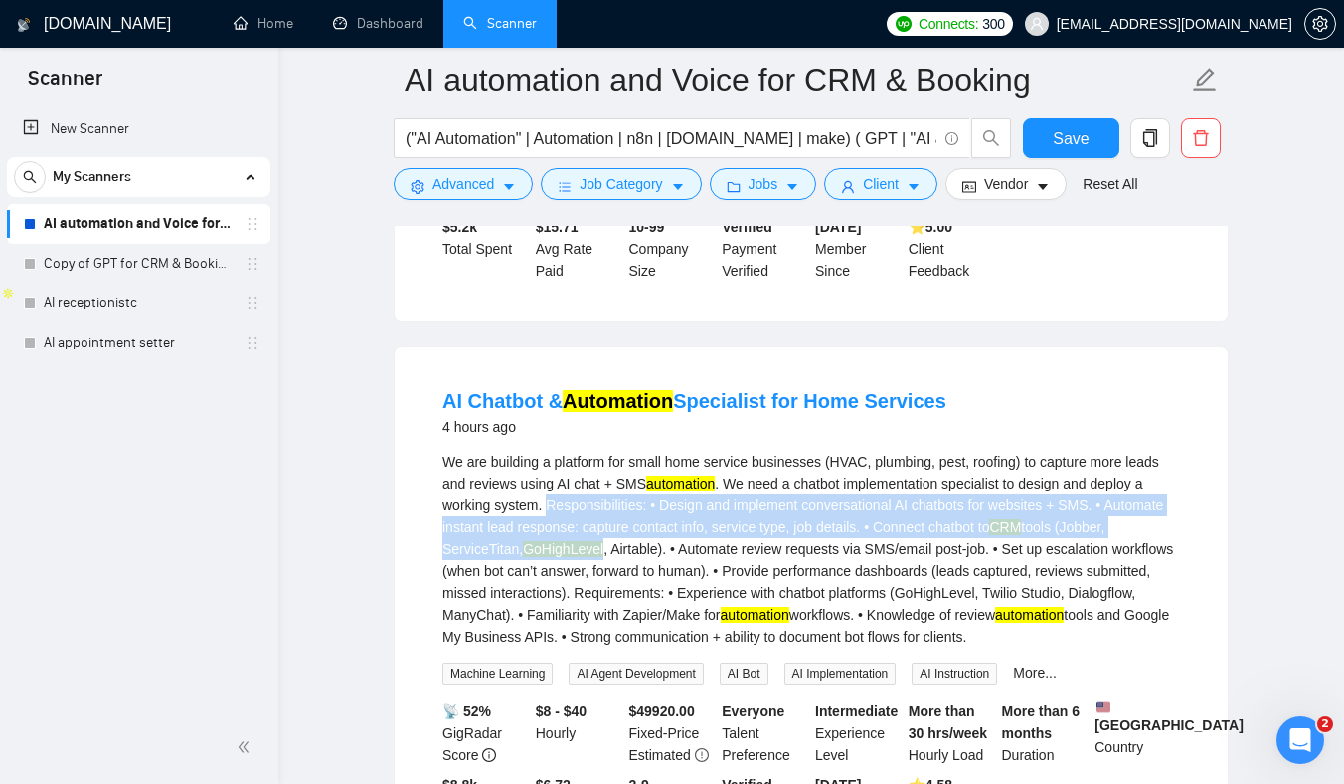
drag, startPoint x: 636, startPoint y: 505, endPoint x: 684, endPoint y: 524, distance: 51.3
click at [671, 533] on div "We are building a platform for small home service businesses (HVAC, plumbing, p…" at bounding box center [811, 548] width 738 height 197
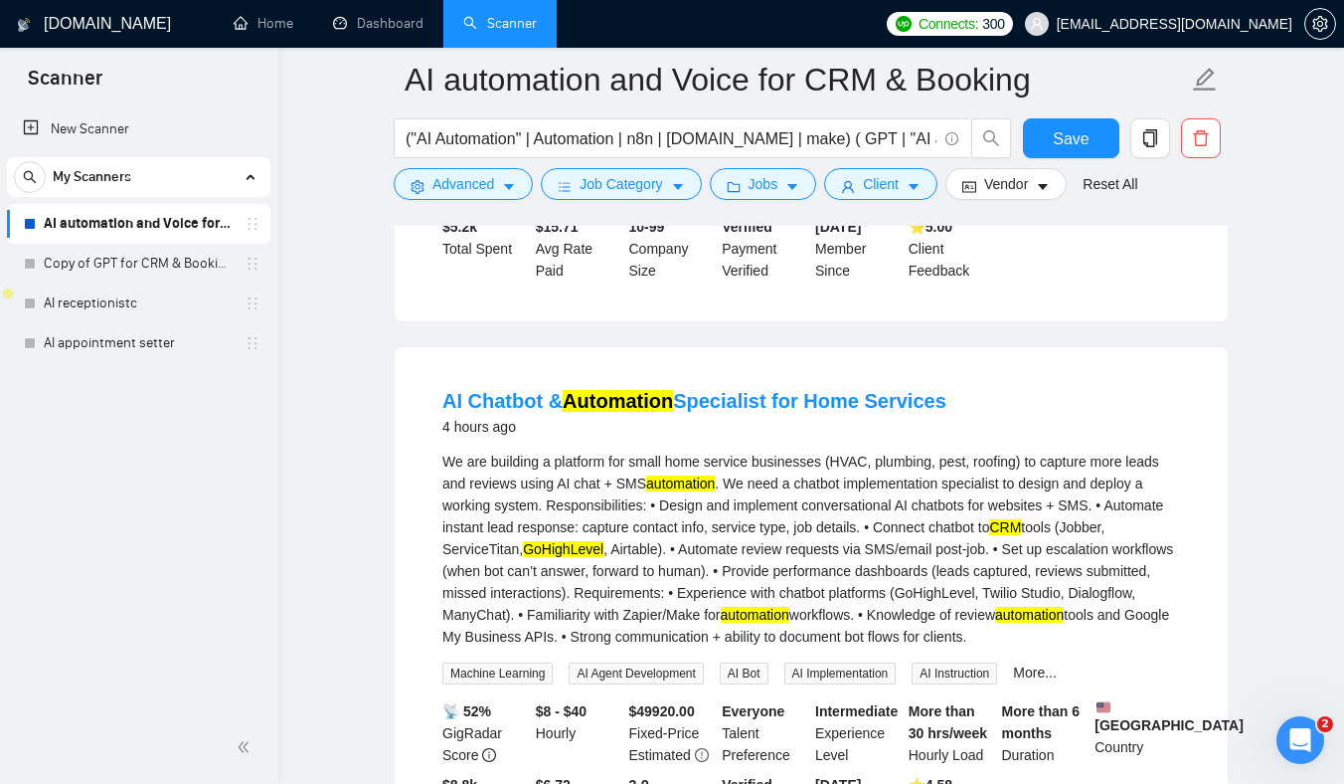
click at [720, 539] on div "We are building a platform for small home service businesses (HVAC, plumbing, p…" at bounding box center [811, 548] width 738 height 197
click at [755, 555] on div "We are building a platform for small home service businesses (HVAC, plumbing, p…" at bounding box center [811, 548] width 738 height 197
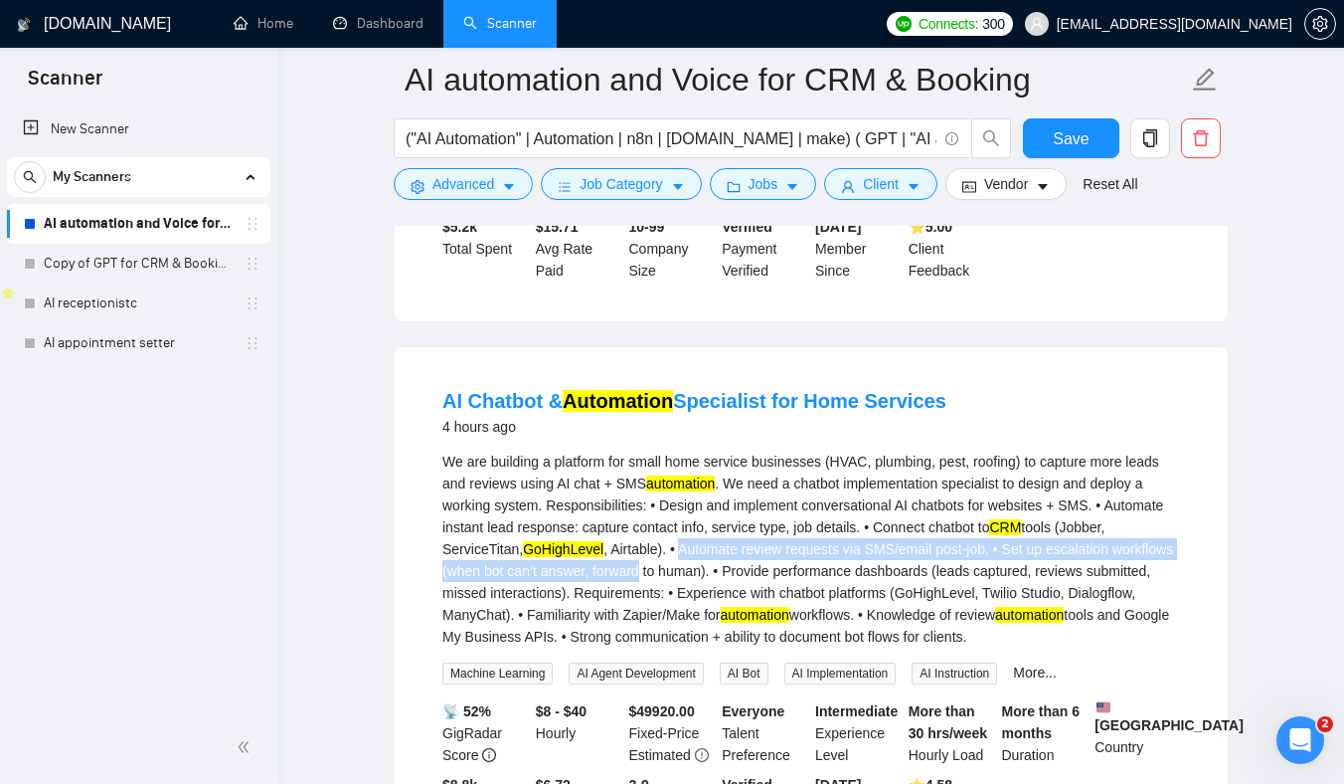
drag, startPoint x: 755, startPoint y: 555, endPoint x: 755, endPoint y: 583, distance: 27.8
click at [755, 583] on div "We are building a platform for small home service businesses (HVAC, plumbing, p…" at bounding box center [811, 548] width 738 height 197
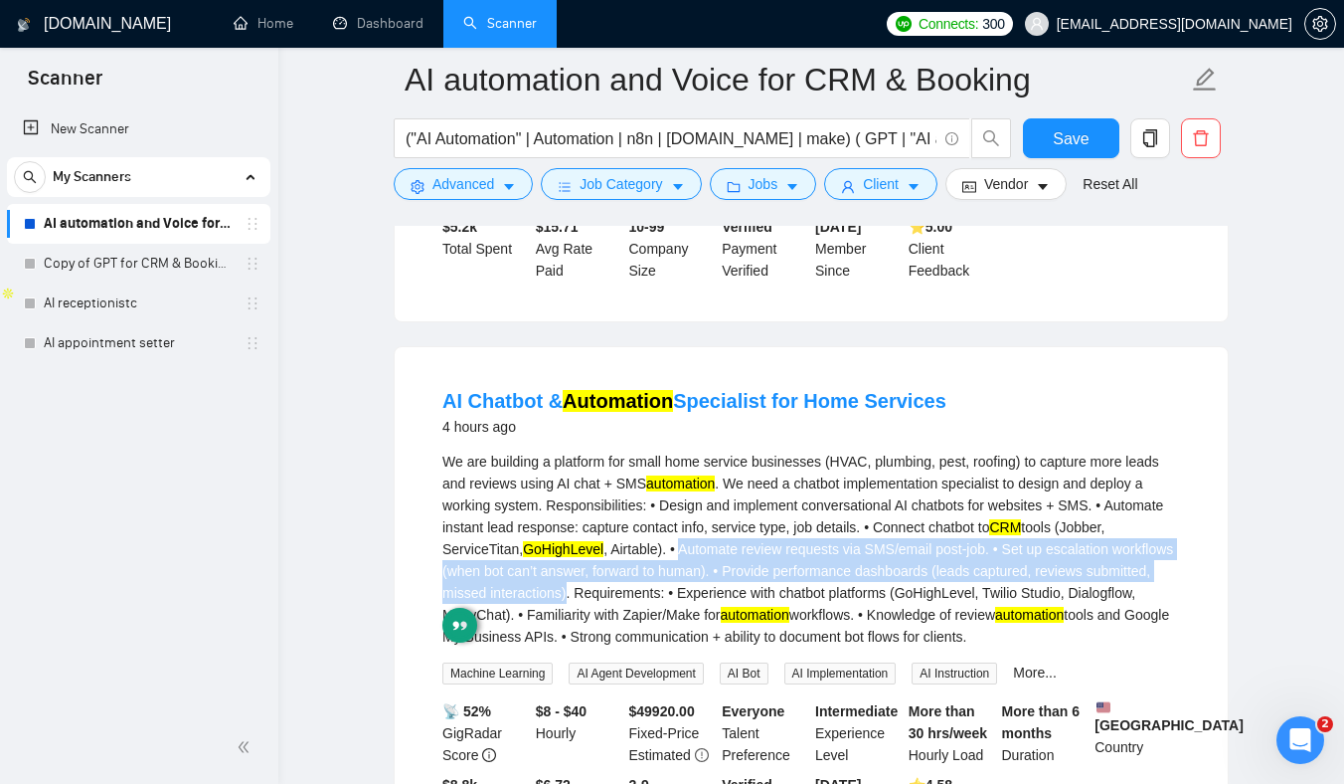
click at [752, 565] on div "We are building a platform for small home service businesses (HVAC, plumbing, p…" at bounding box center [811, 548] width 738 height 197
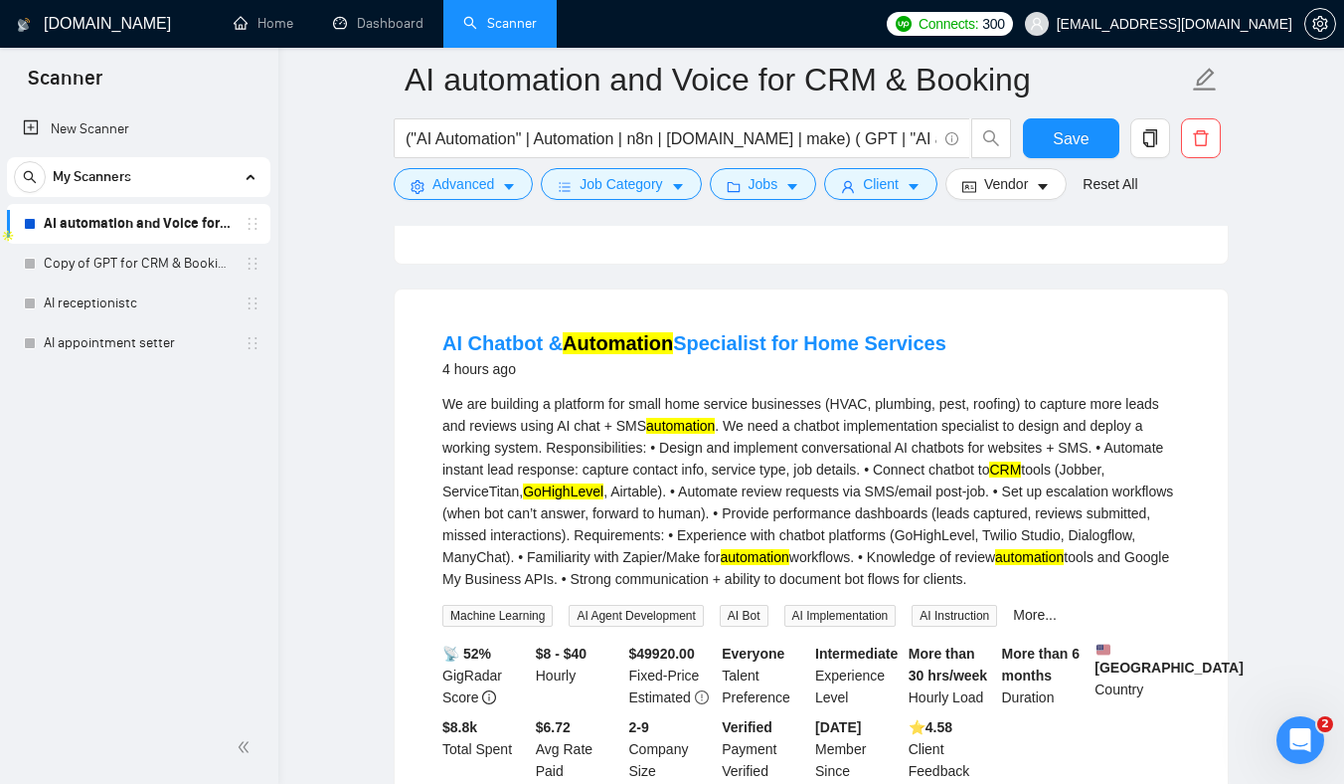
scroll to position [577, 0]
drag, startPoint x: 702, startPoint y: 541, endPoint x: 701, endPoint y: 576, distance: 34.8
click at [701, 589] on div "We are building a platform for small home service businesses (HVAC, plumbing, p…" at bounding box center [811, 490] width 738 height 197
click at [695, 501] on div "We are building a platform for small home service businesses (HVAC, plumbing, p…" at bounding box center [811, 490] width 738 height 197
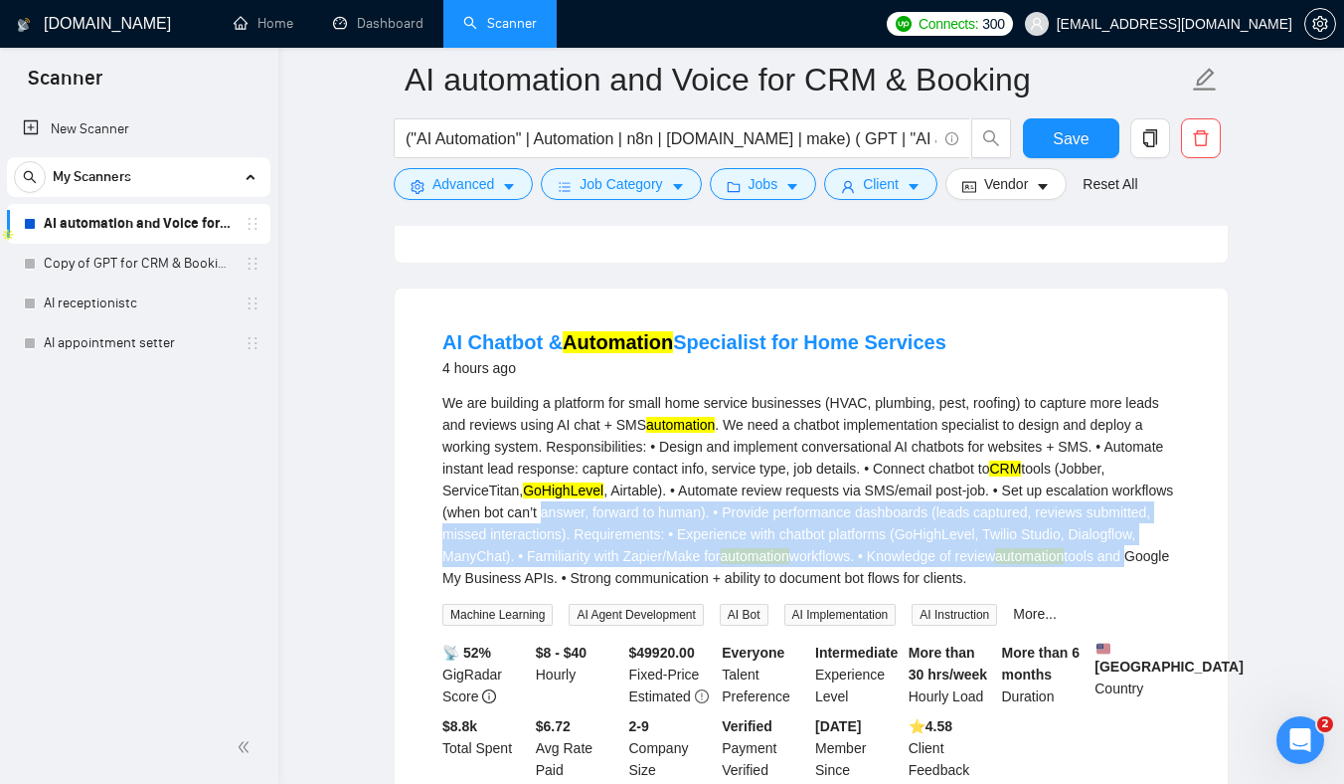
drag, startPoint x: 695, startPoint y: 501, endPoint x: 697, endPoint y: 582, distance: 80.6
click at [696, 581] on div "We are building a platform for small home service businesses (HVAC, plumbing, p…" at bounding box center [811, 490] width 738 height 197
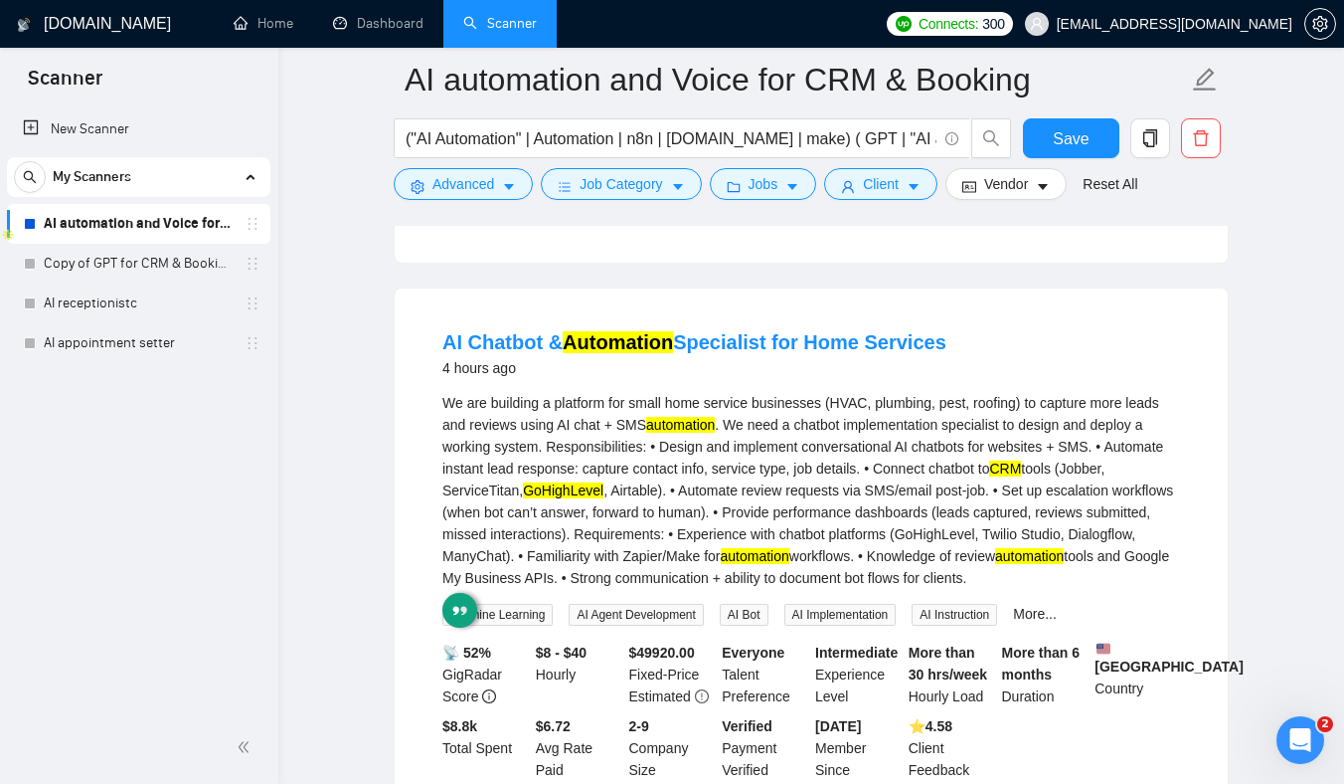
click at [738, 439] on div "We are building a platform for small home service businesses (HVAC, plumbing, p…" at bounding box center [811, 490] width 738 height 197
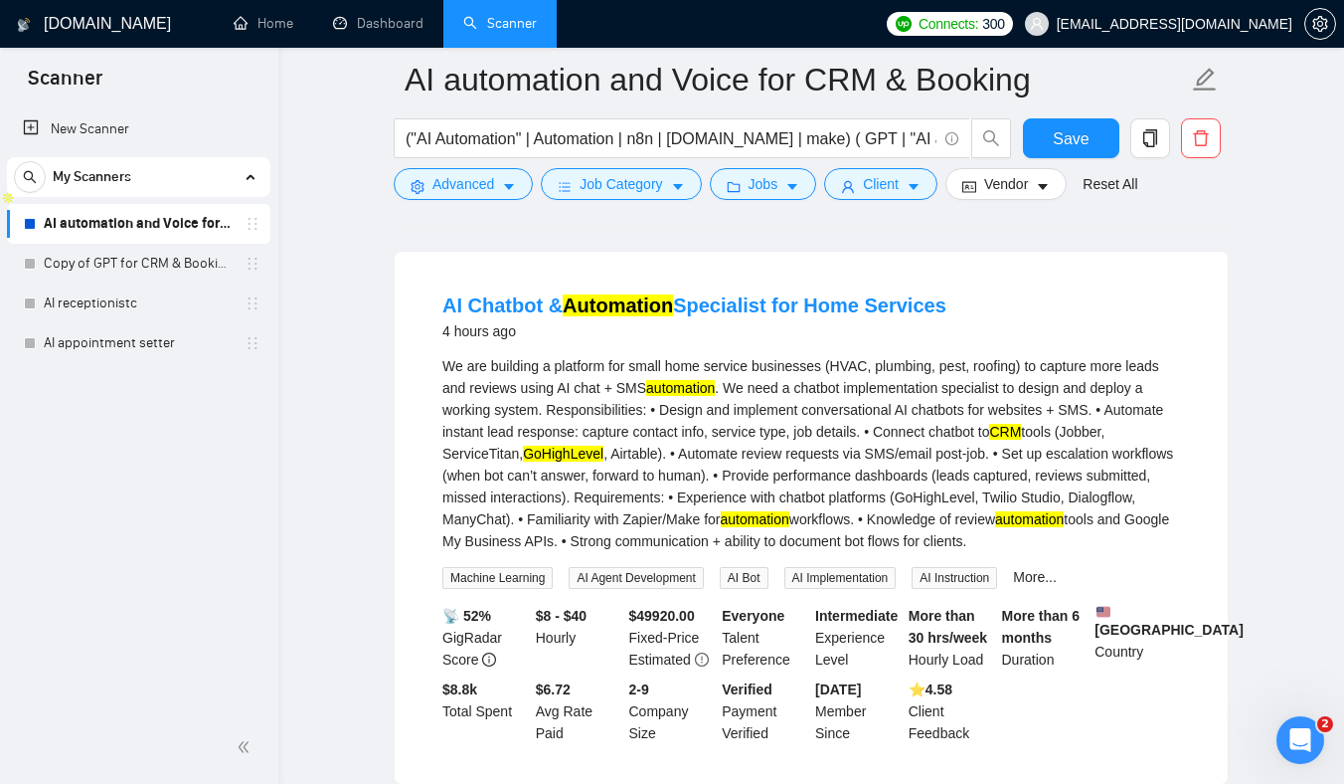
scroll to position [620, 0]
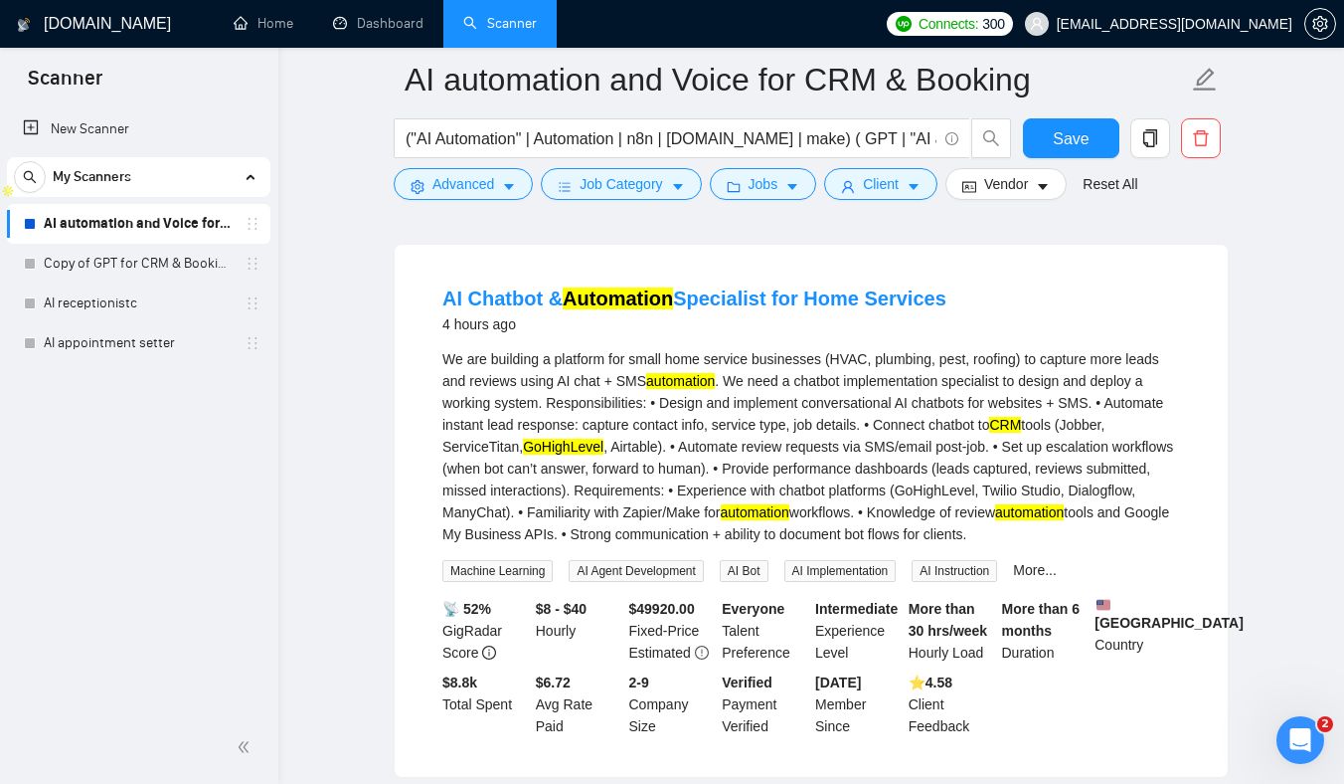
click at [787, 505] on div "We are building a platform for small home service businesses (HVAC, plumbing, p…" at bounding box center [811, 446] width 738 height 197
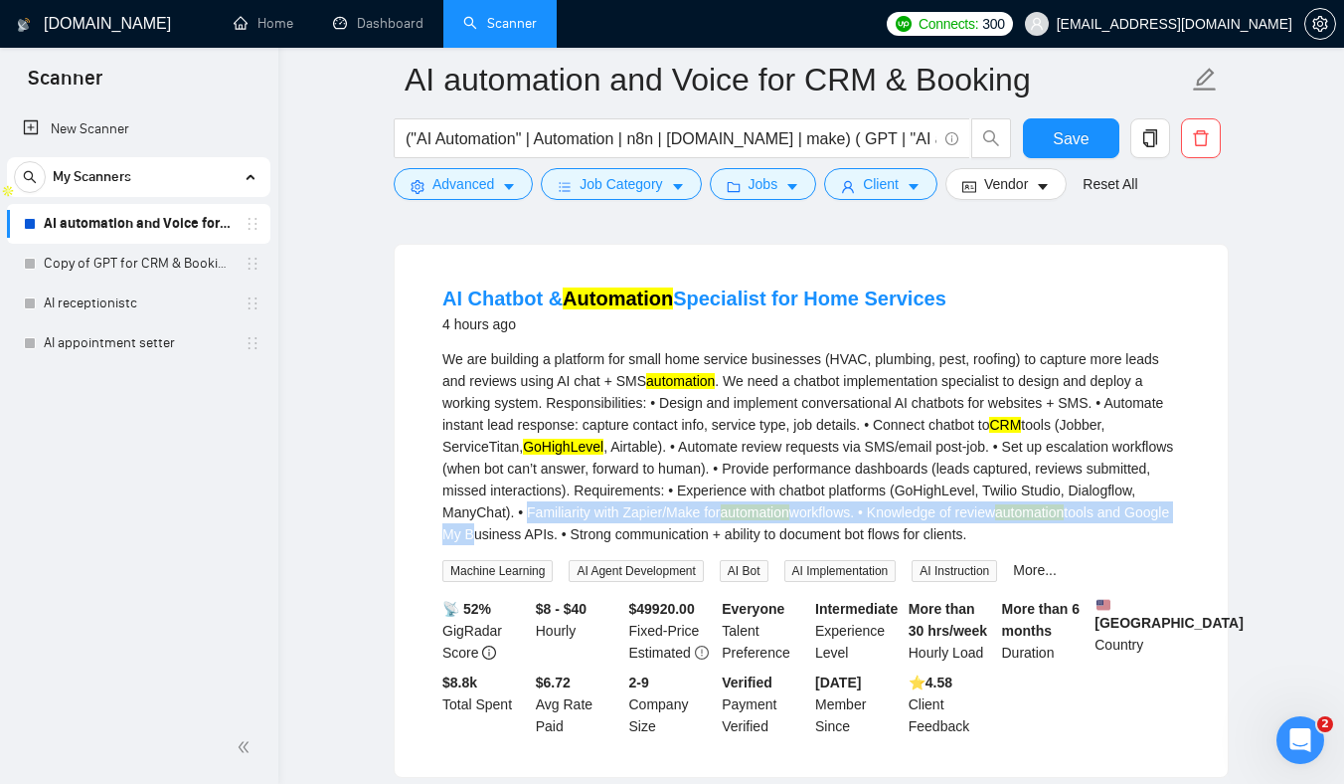
drag, startPoint x: 787, startPoint y: 505, endPoint x: 788, endPoint y: 550, distance: 44.8
click at [788, 545] on div "We are building a platform for small home service businesses (HVAC, plumbing, p…" at bounding box center [811, 446] width 738 height 197
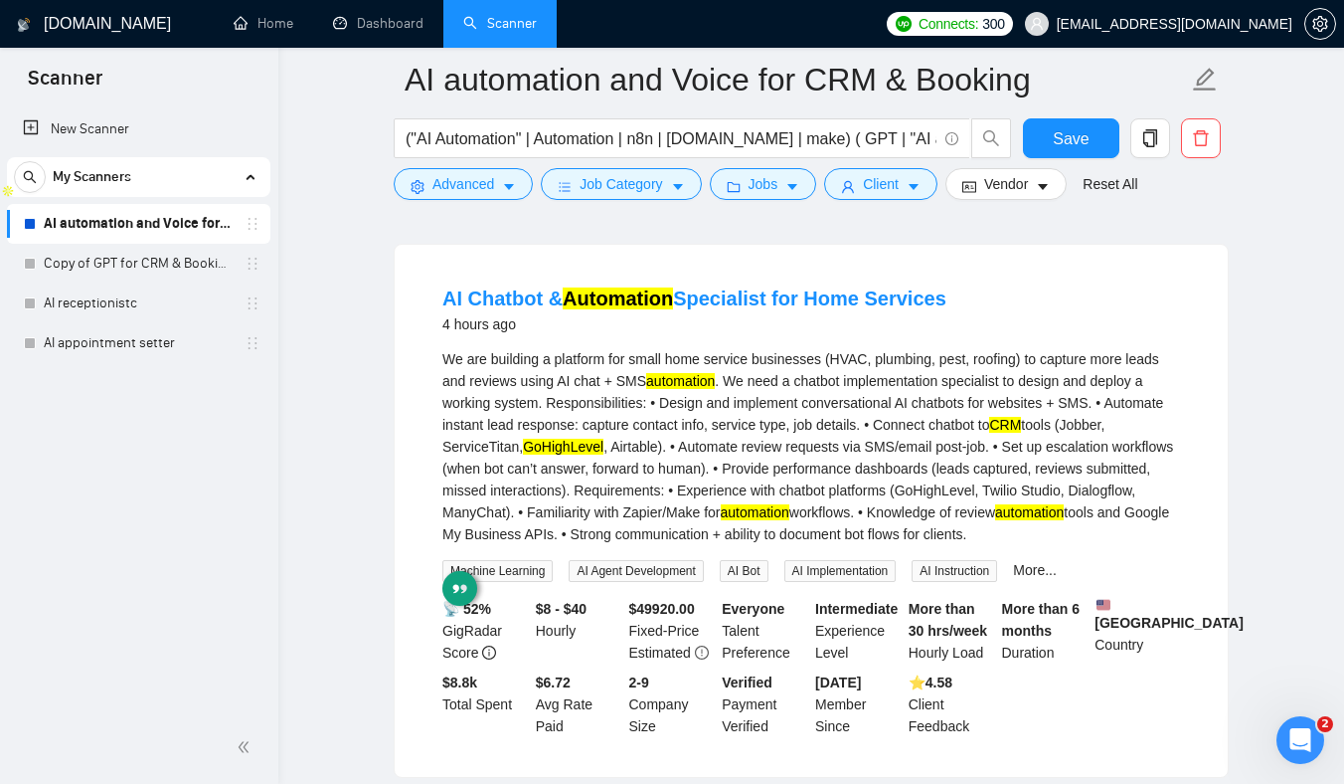
click at [741, 486] on div "We are building a platform for small home service businesses (HVAC, plumbing, p…" at bounding box center [811, 446] width 738 height 197
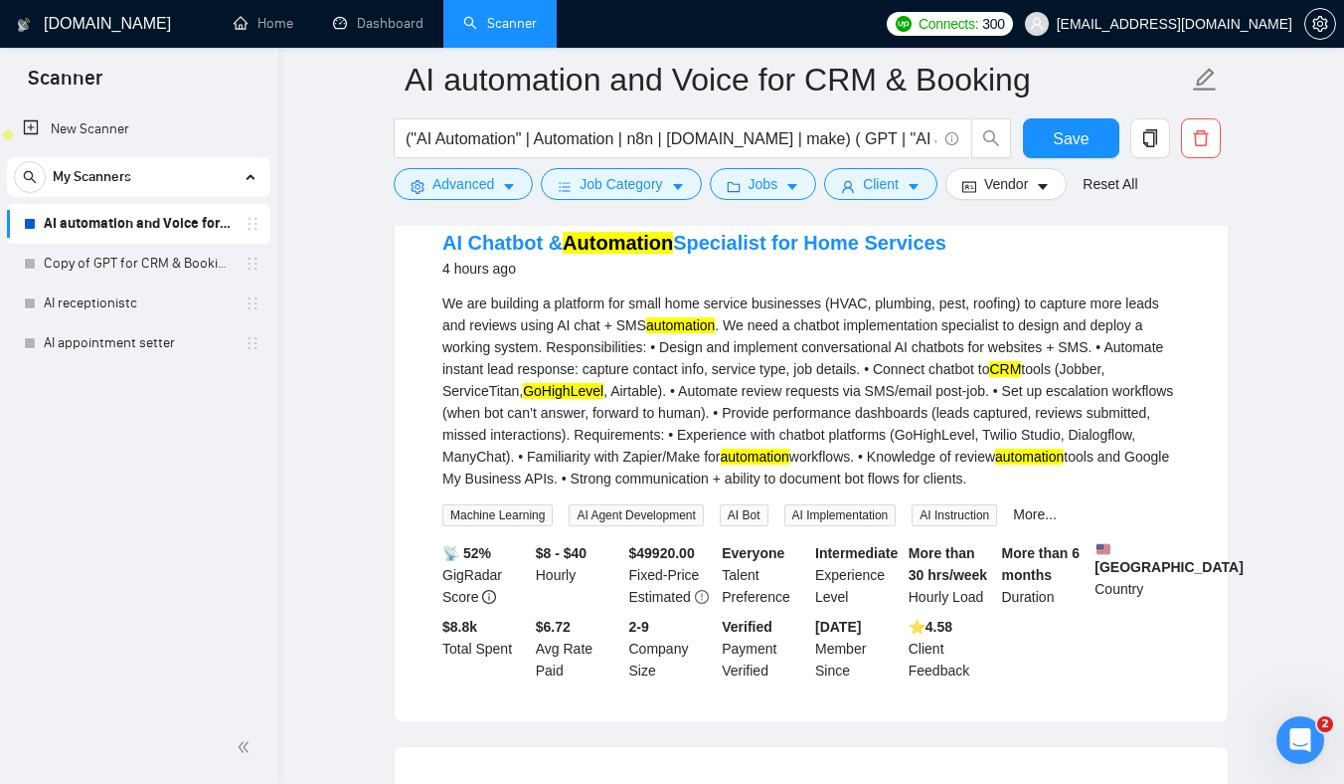
scroll to position [677, 0]
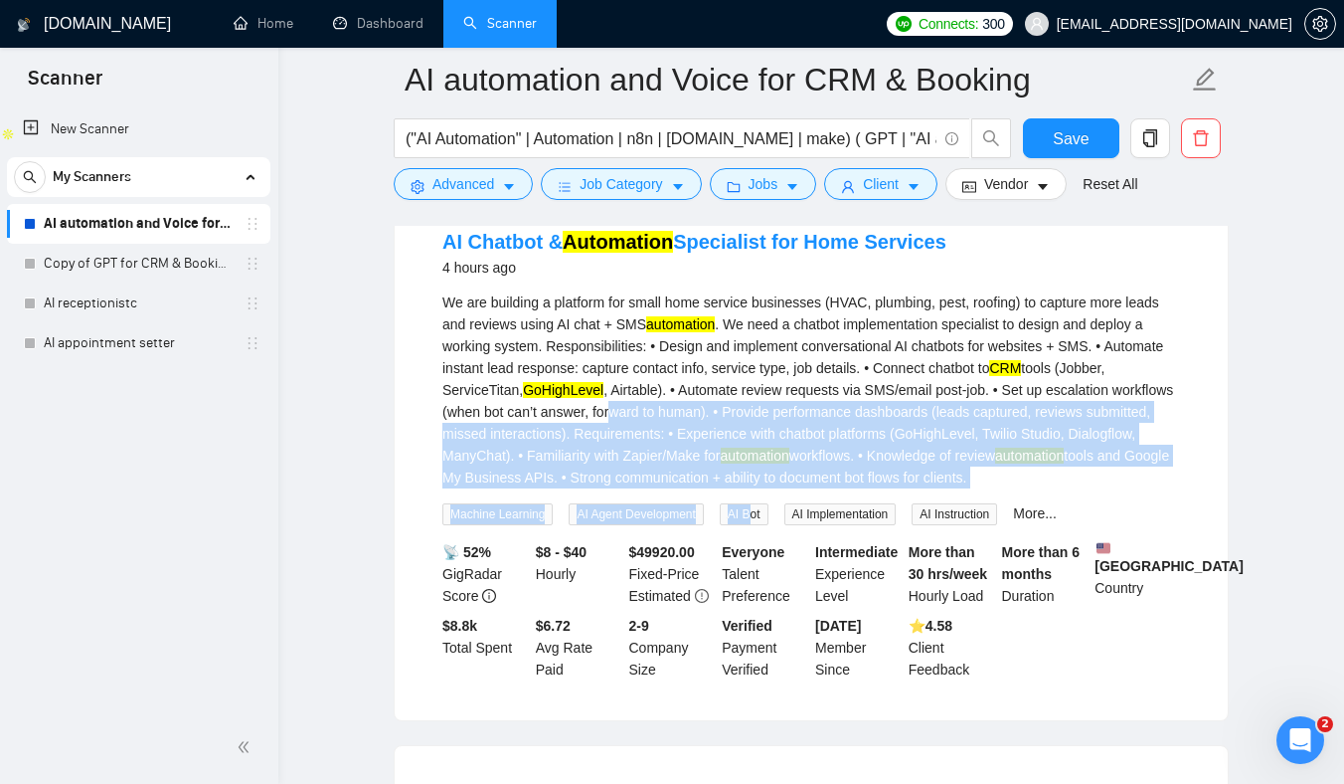
drag, startPoint x: 757, startPoint y: 410, endPoint x: 769, endPoint y: 542, distance: 132.8
click at [767, 525] on div "We are building a platform for small home service businesses (HVAC, plumbing, p…" at bounding box center [811, 408] width 738 height 234
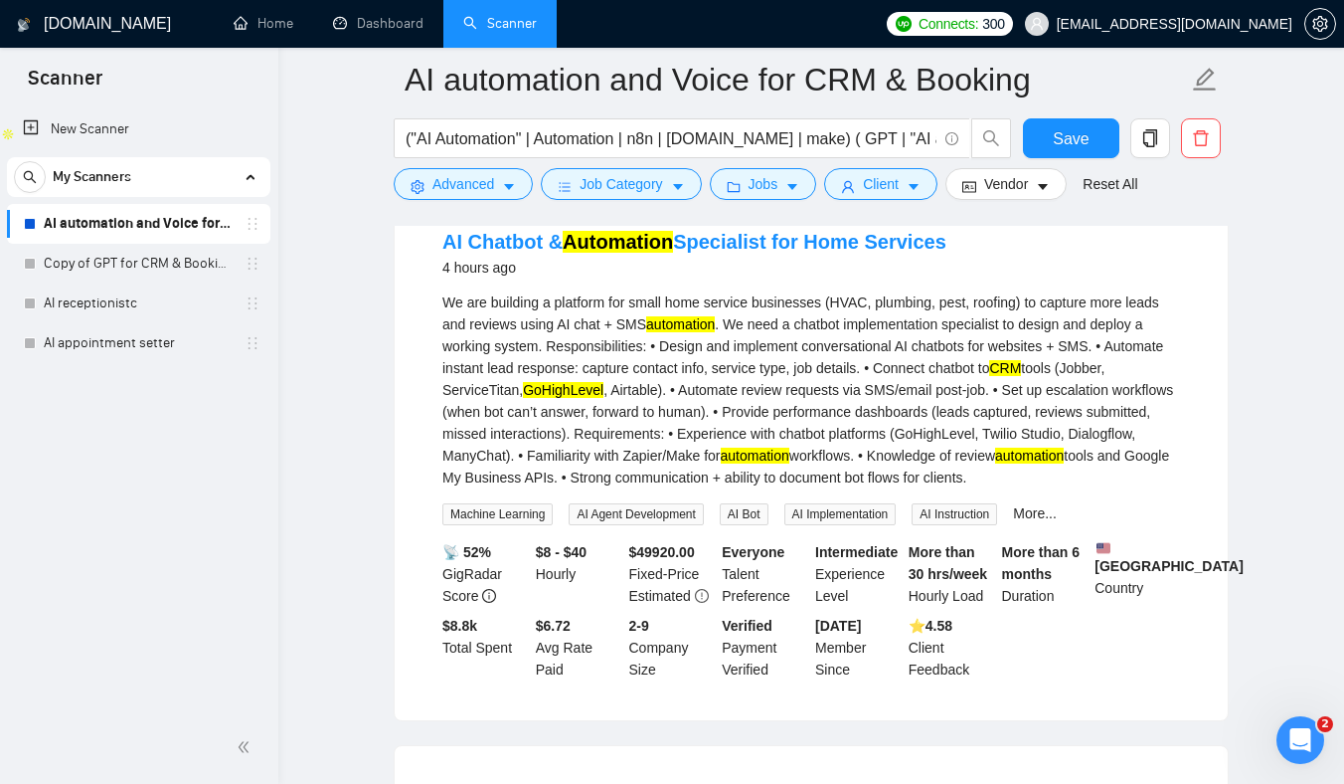
click at [809, 415] on div "We are building a platform for small home service businesses (HVAC, plumbing, p…" at bounding box center [811, 389] width 738 height 197
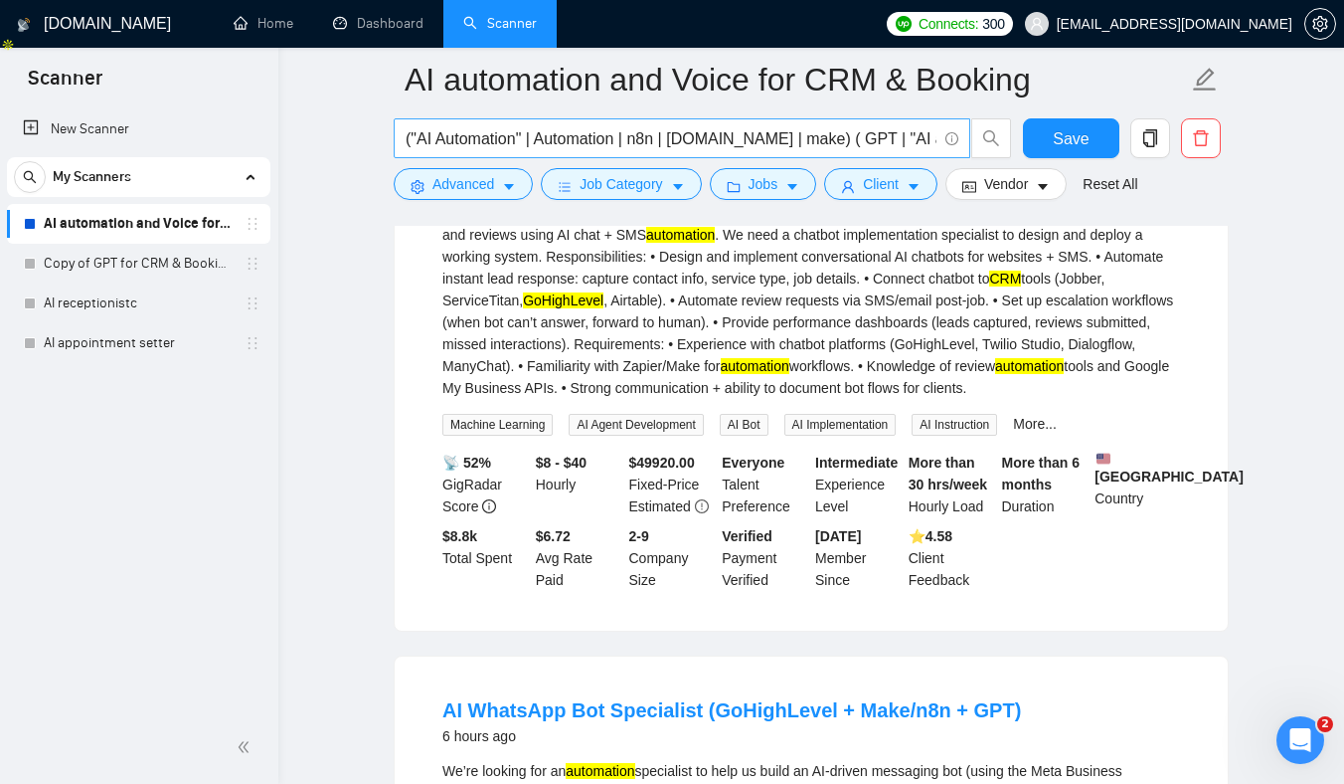
scroll to position [0, 0]
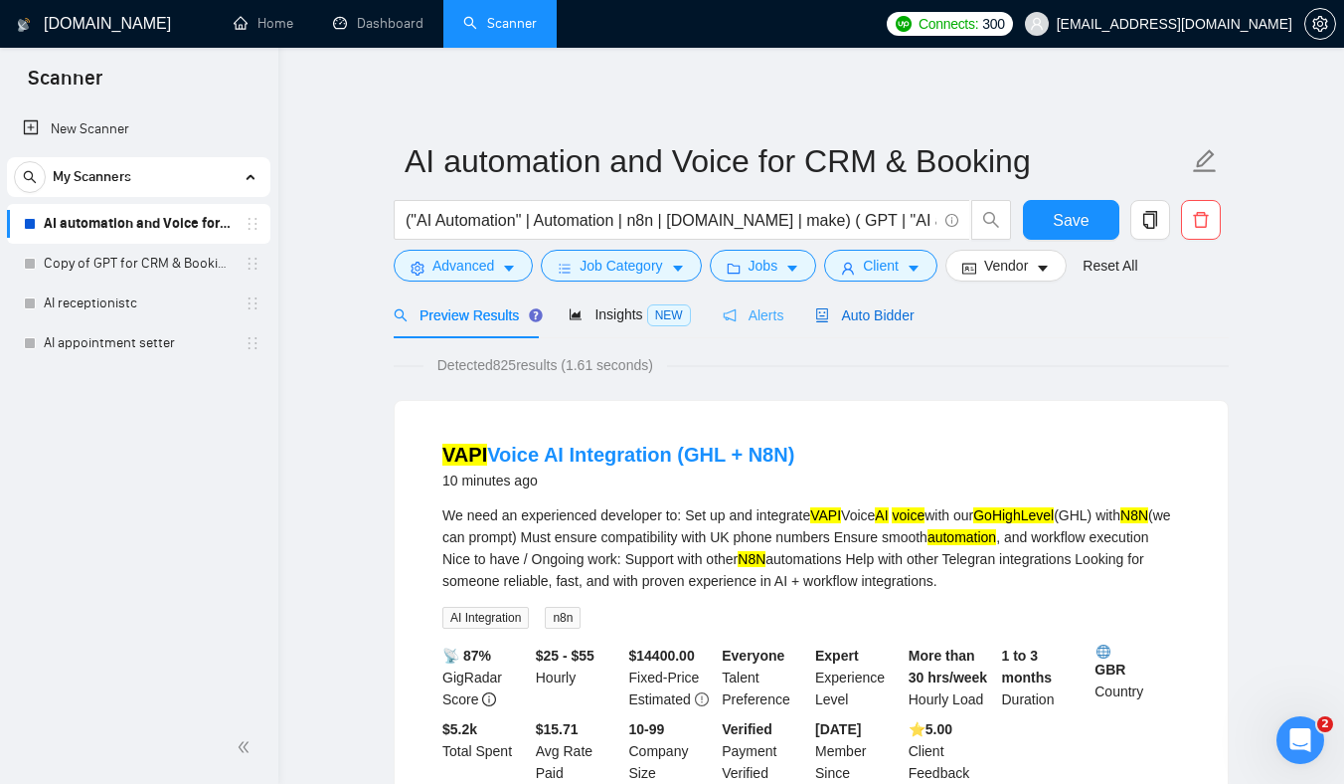
click at [867, 322] on span "Auto Bidder" at bounding box center [864, 315] width 98 height 16
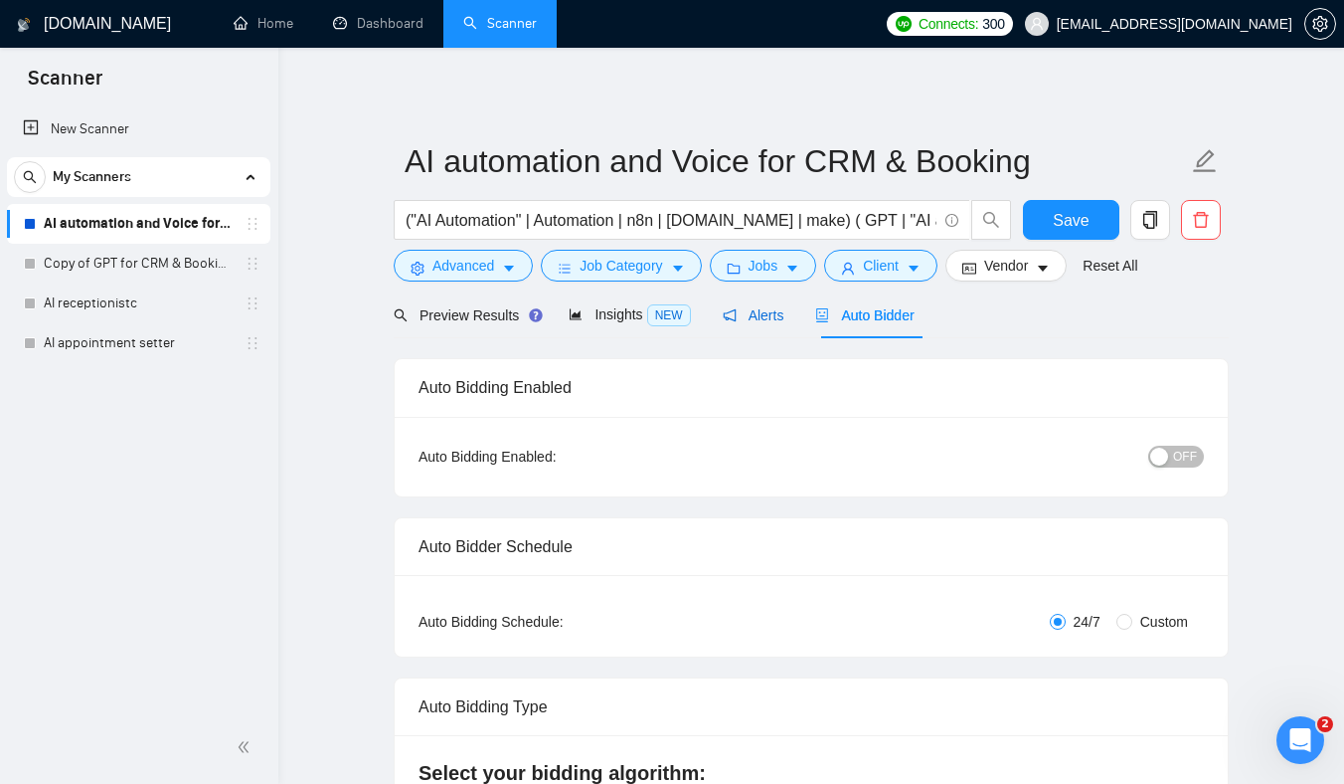
click at [763, 314] on span "Alerts" at bounding box center [754, 315] width 62 height 16
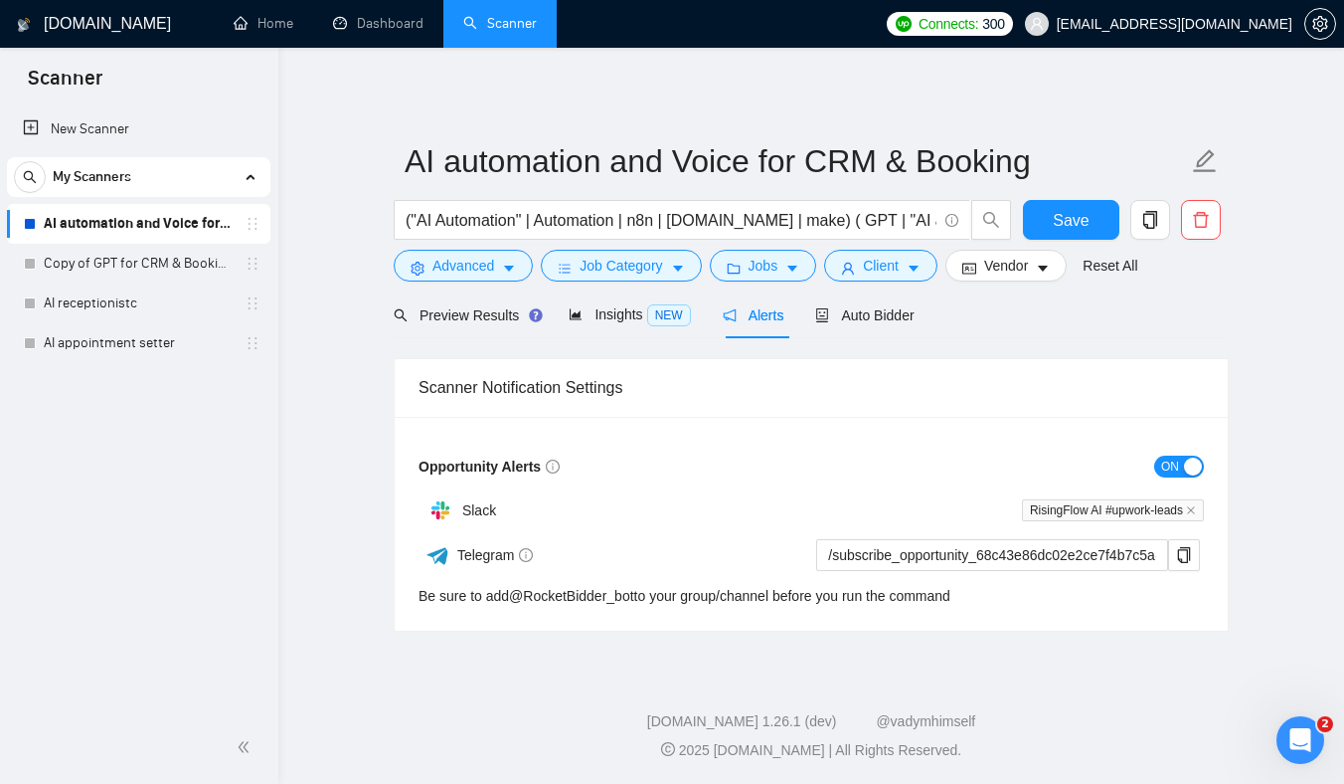
drag, startPoint x: 983, startPoint y: 339, endPoint x: 973, endPoint y: 676, distance: 337.2
click at [973, 674] on div "[DOMAIN_NAME] Home Dashboard Scanner Connects: 300 [EMAIL_ADDRESS][DOMAIN_NAME]…" at bounding box center [811, 392] width 1066 height 785
drag, startPoint x: 948, startPoint y: 418, endPoint x: 938, endPoint y: 436, distance: 20.5
click at [939, 434] on div "Opportunity Alerts ON Slack RisingFlow AI #upwork-leads Telegram /subscribe_opp…" at bounding box center [811, 524] width 833 height 214
click at [980, 341] on div "Scanner Notification Settings Opportunity Alerts ON Slack RisingFlow AI #upwork…" at bounding box center [811, 484] width 835 height 292
